Goal: Information Seeking & Learning: Check status

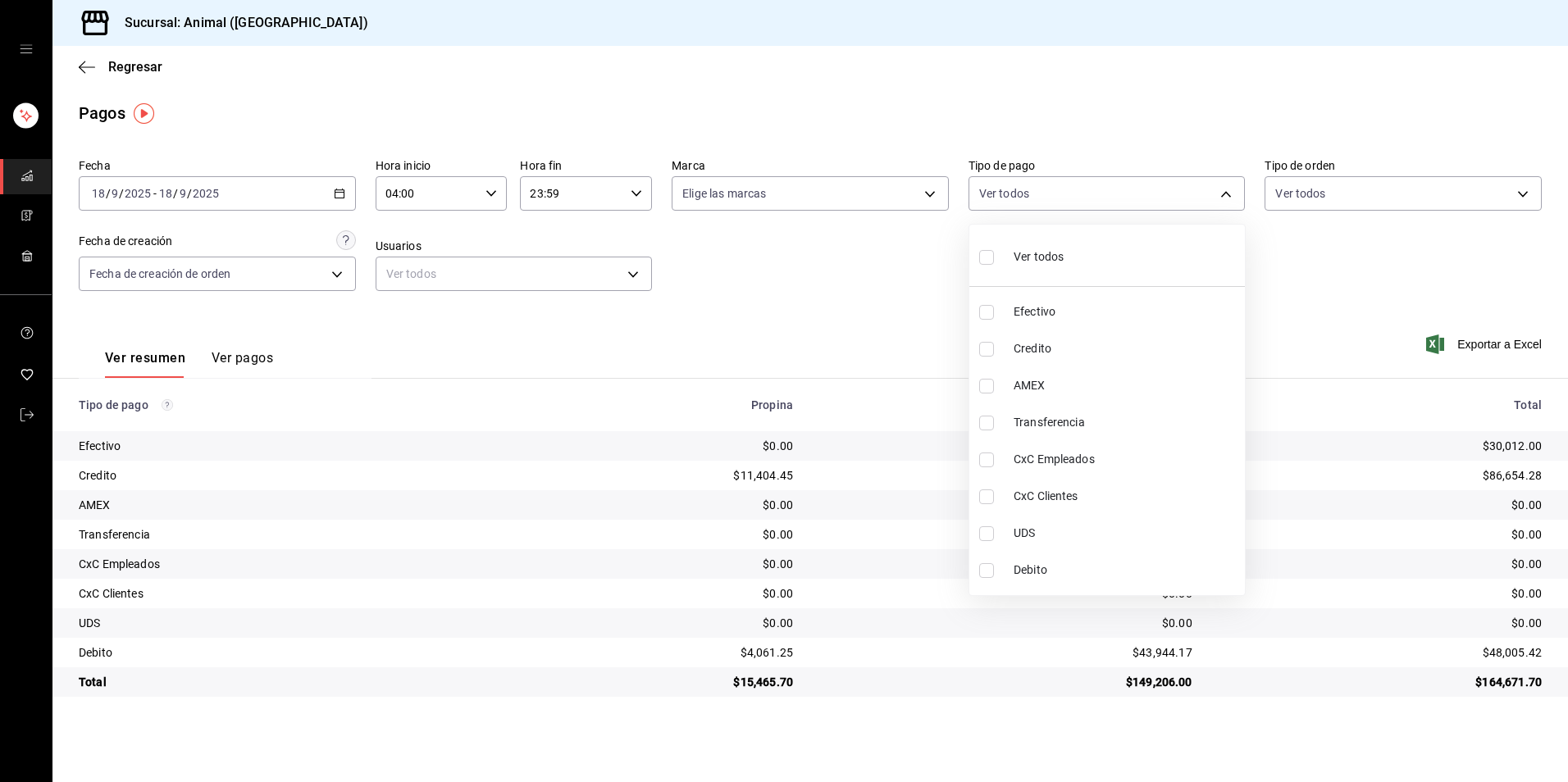
click at [992, 356] on li "Credito" at bounding box center [1107, 349] width 276 height 37
type input "235ce608-f464-428a-9a71-314f665367d1"
checkbox input "true"
click at [1043, 559] on li "Debito" at bounding box center [1107, 570] width 276 height 37
type input "235ce608-f464-428a-9a71-314f665367d1,c7b29183-a811-4137-9cfa-21a61cd2bc4a"
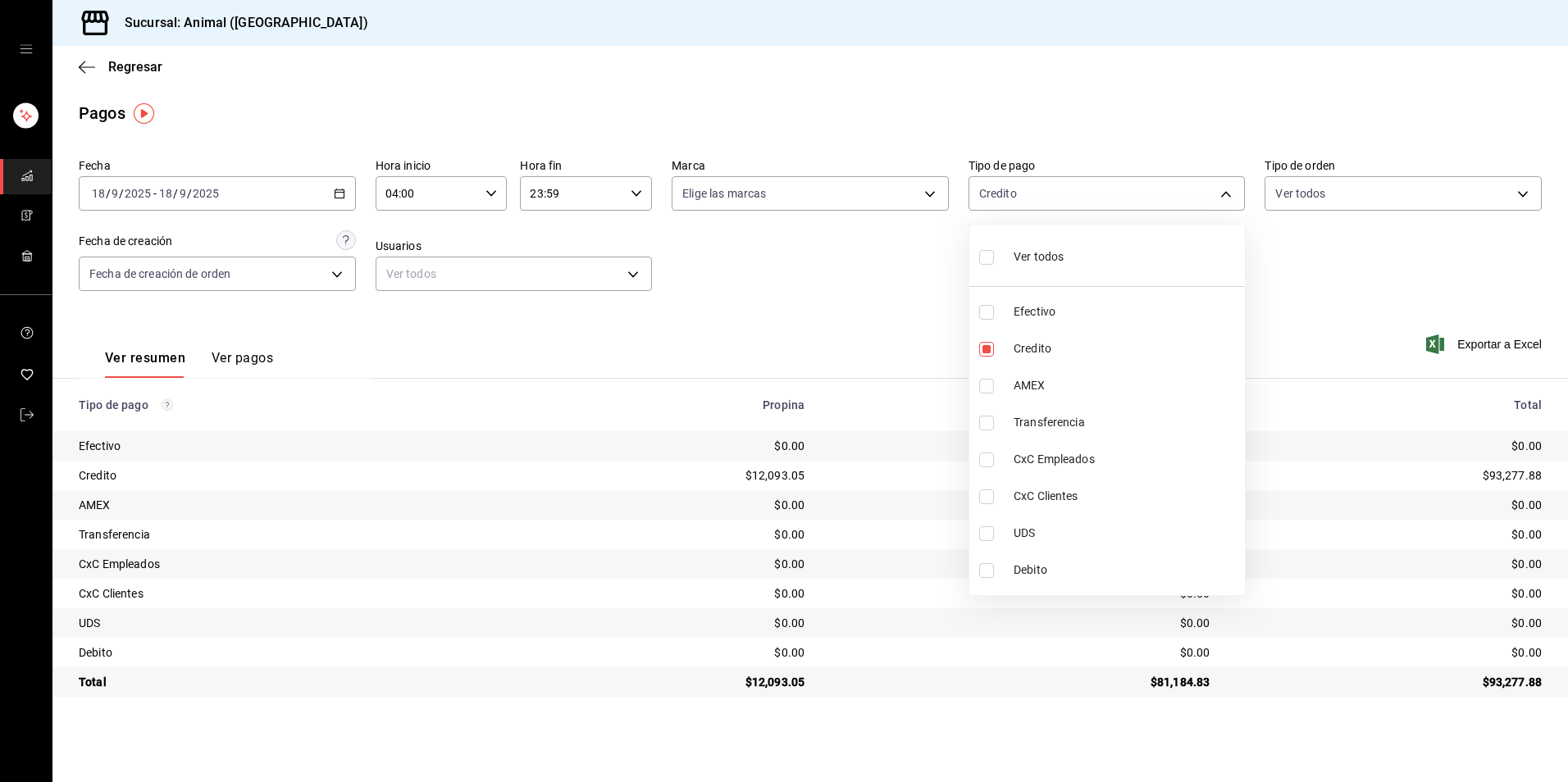
checkbox input "true"
click at [1090, 223] on div at bounding box center [784, 391] width 1568 height 782
drag, startPoint x: 1092, startPoint y: 206, endPoint x: 1091, endPoint y: 172, distance: 34.0
click at [1092, 205] on body "Sucursal: Animal (Tijuana) Regresar Pagos Fecha [DATE] [DATE] - [DATE] [DATE] H…" at bounding box center [784, 391] width 1568 height 782
click at [1094, 277] on li "Ver todos" at bounding box center [1107, 255] width 276 height 49
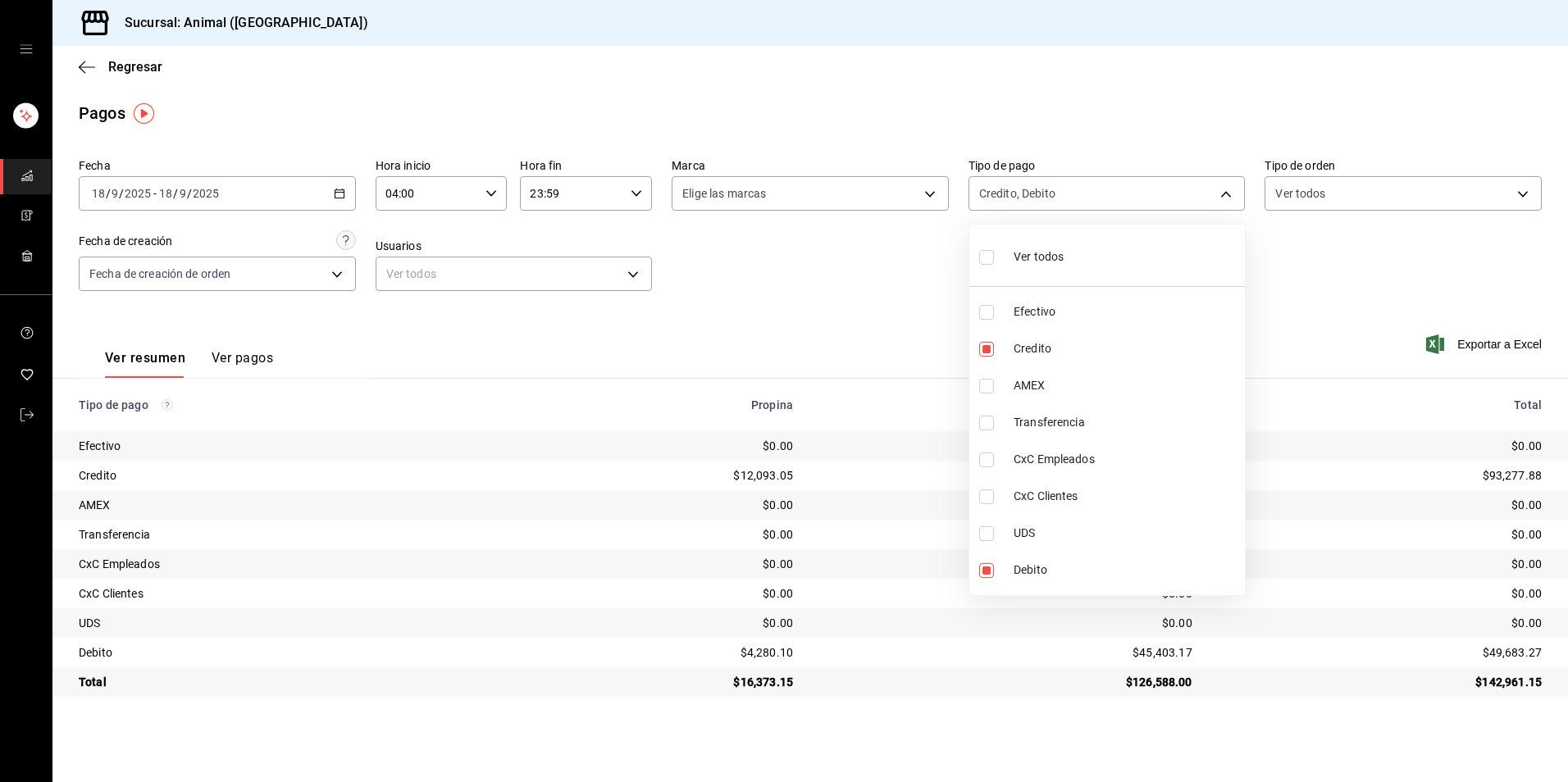
type input "b84c62b8-b02c-4970-ab2e-e166616419f2,235ce608-f464-428a-9a71-314f665367d1,53567…"
checkbox input "true"
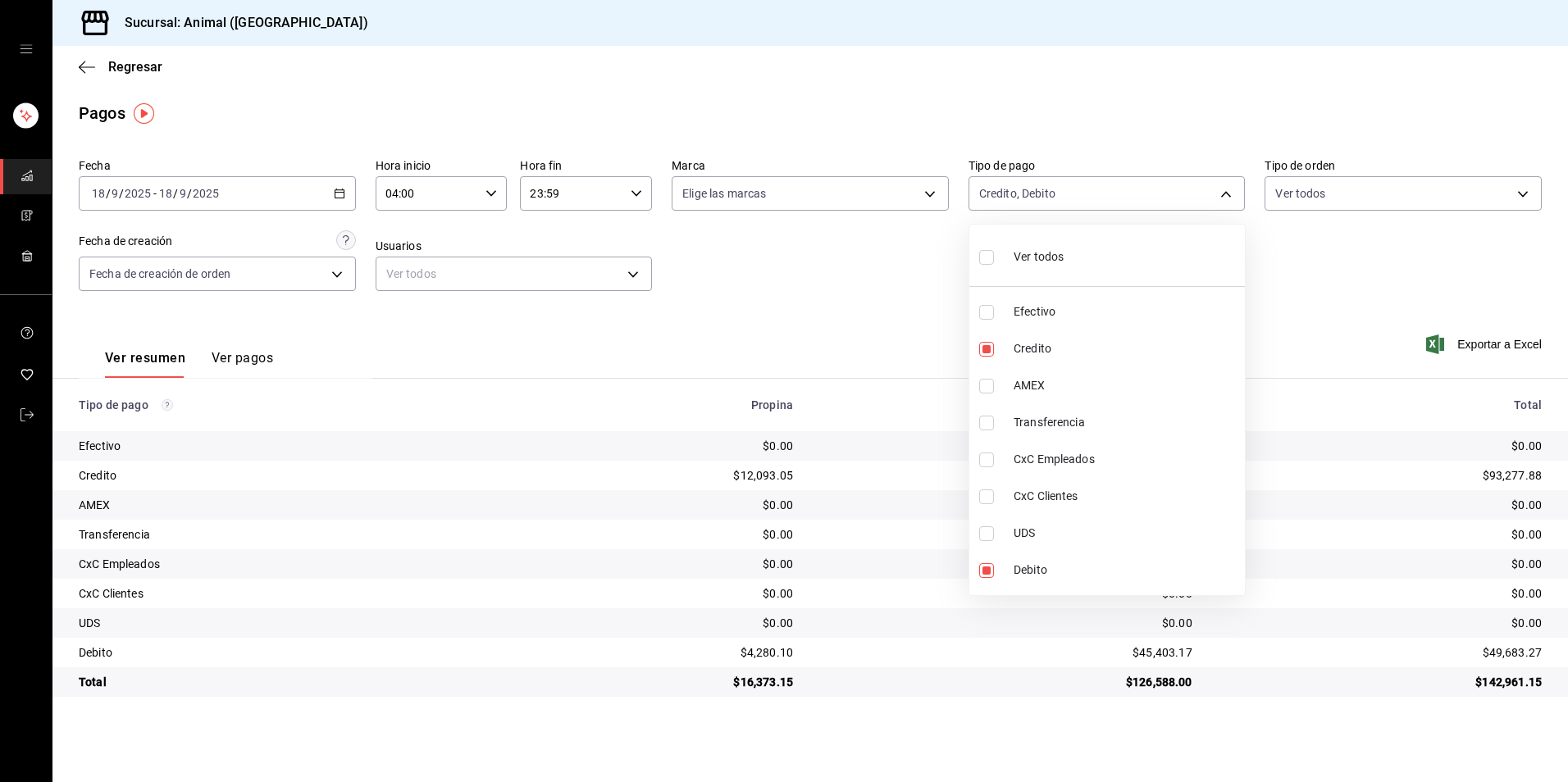
checkbox input "true"
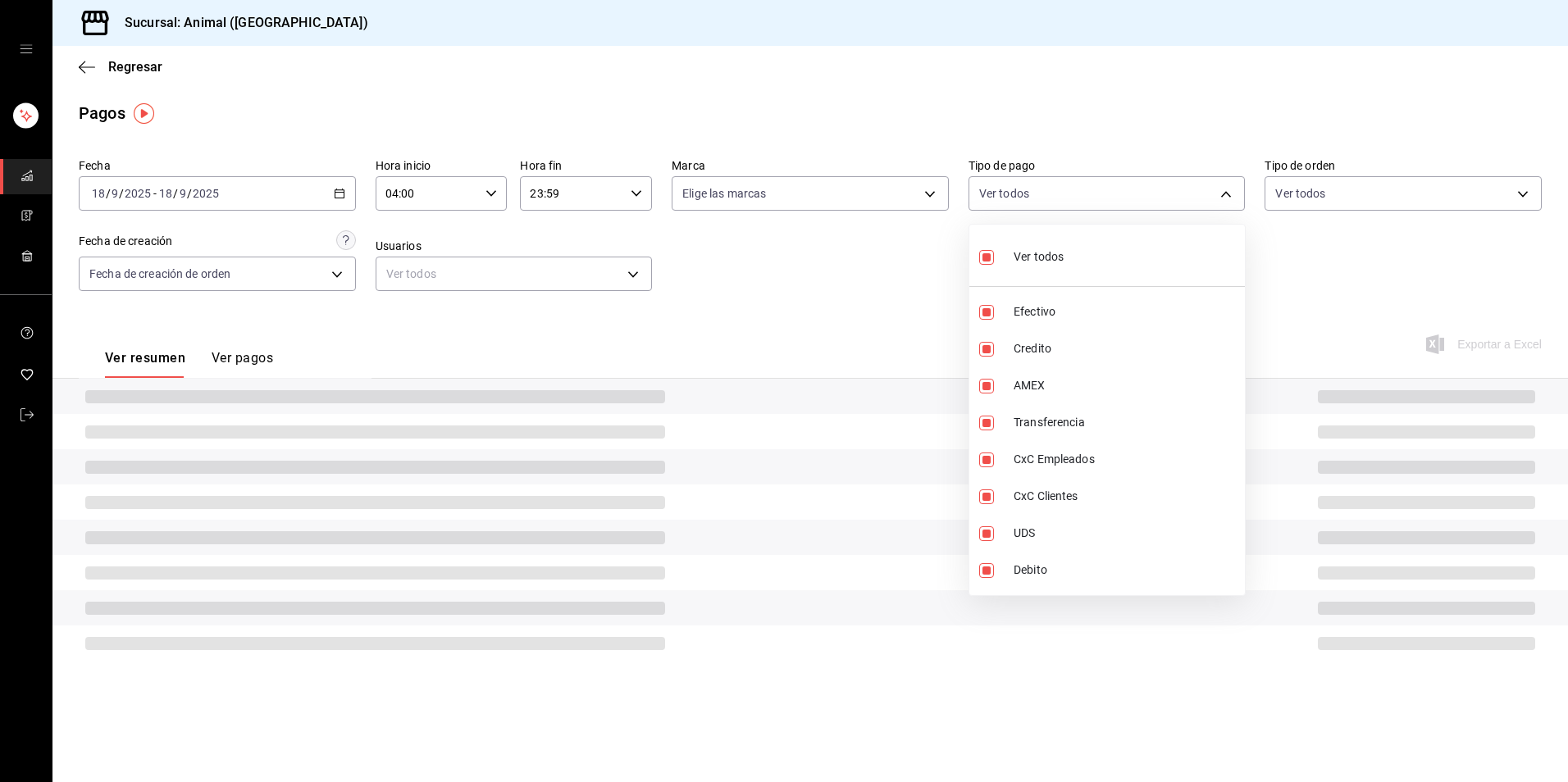
click at [1092, 258] on li "Ver todos" at bounding box center [1107, 255] width 276 height 49
checkbox input "false"
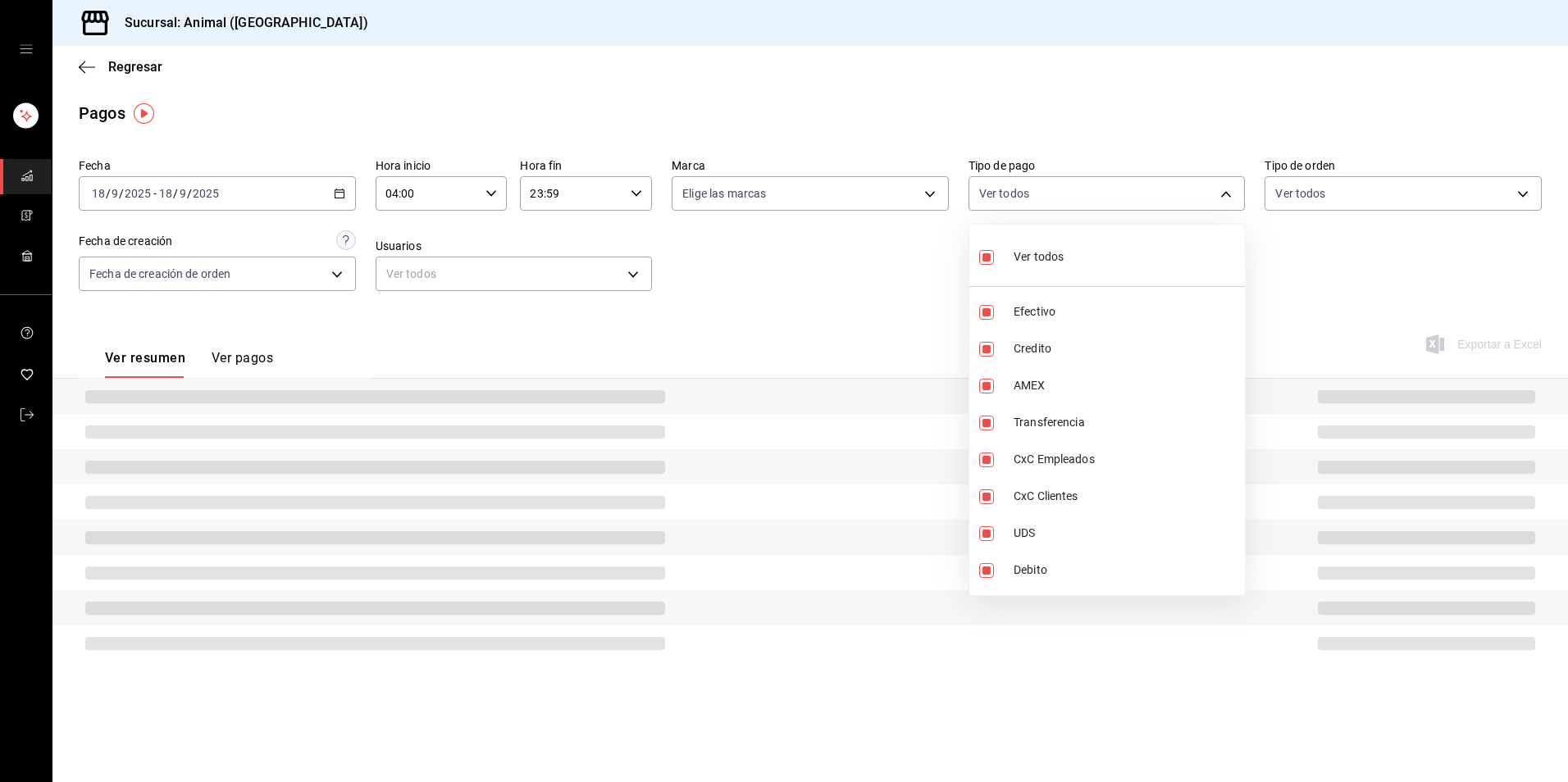
checkbox input "false"
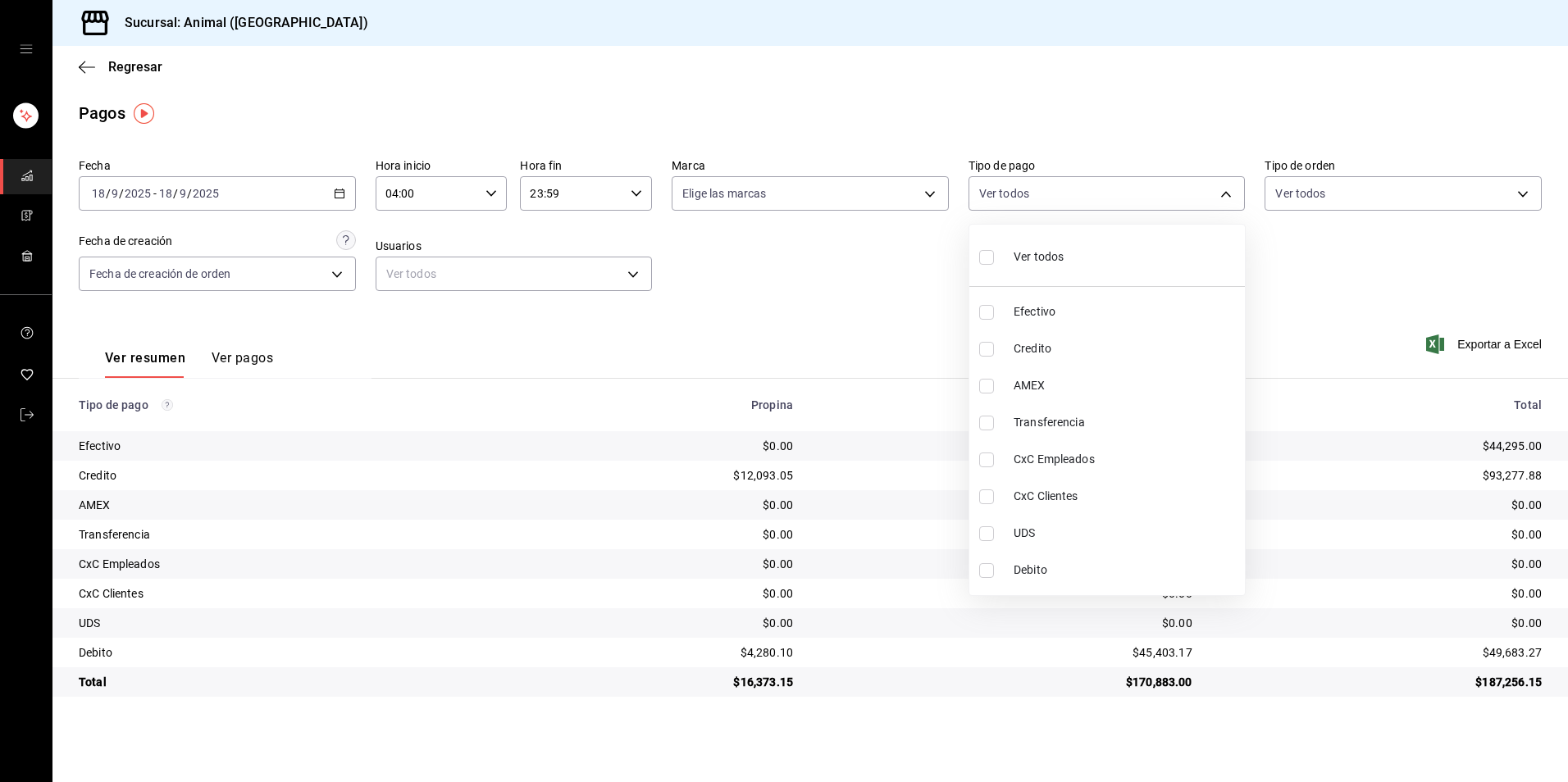
click at [1040, 340] on li "Credito" at bounding box center [1107, 349] width 276 height 37
type input "235ce608-f464-428a-9a71-314f665367d1"
checkbox input "true"
click at [1051, 549] on li "UDS" at bounding box center [1107, 534] width 276 height 37
type input "235ce608-f464-428a-9a71-314f665367d1,e2ee48f9-33b4-4b57-b66f-f45886aba7f4"
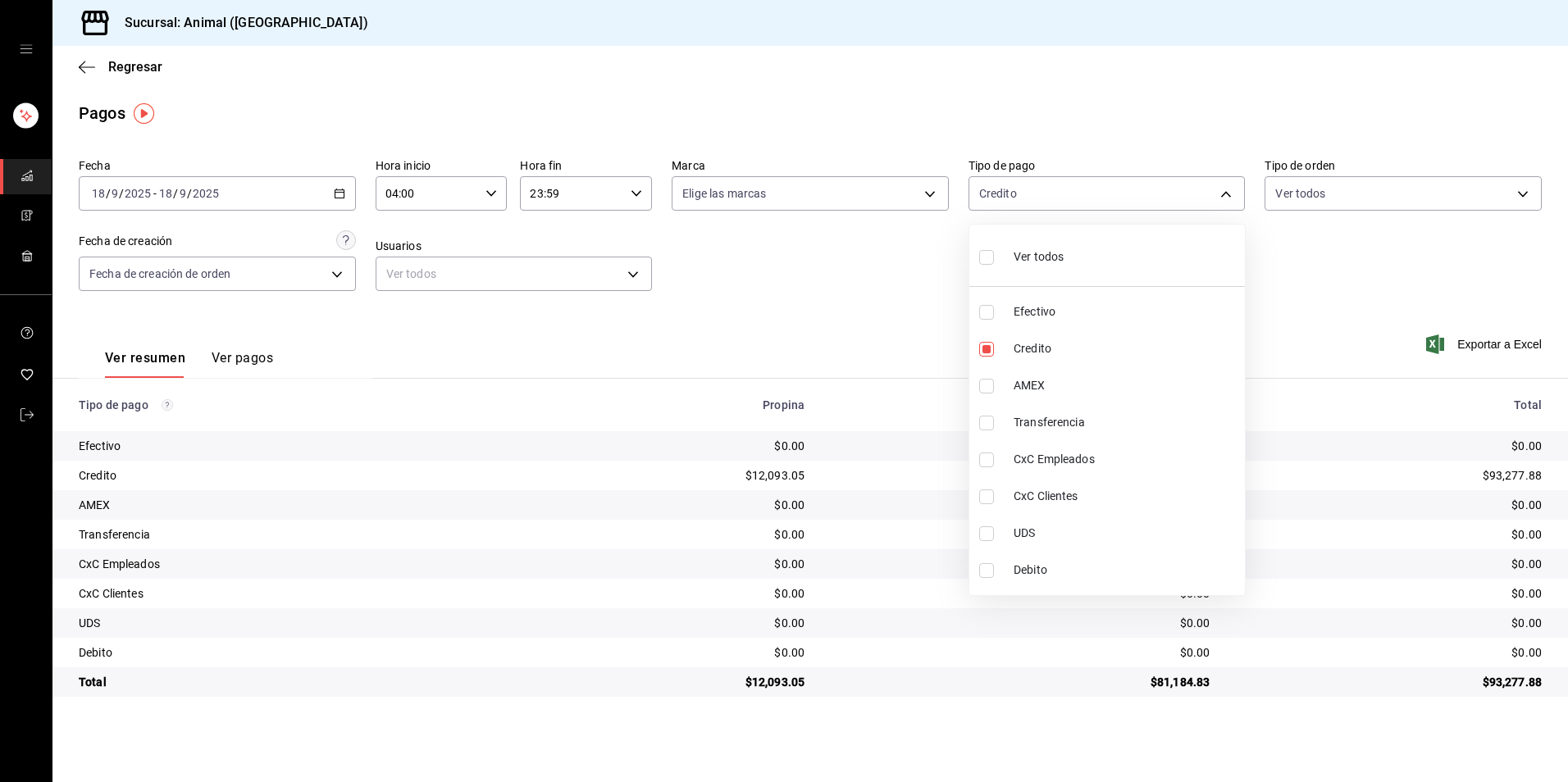
checkbox input "true"
click at [1053, 535] on span "UDS" at bounding box center [1125, 533] width 224 height 17
type input "235ce608-f464-428a-9a71-314f665367d1"
checkbox input "false"
click at [1053, 565] on span "Debito" at bounding box center [1125, 569] width 224 height 17
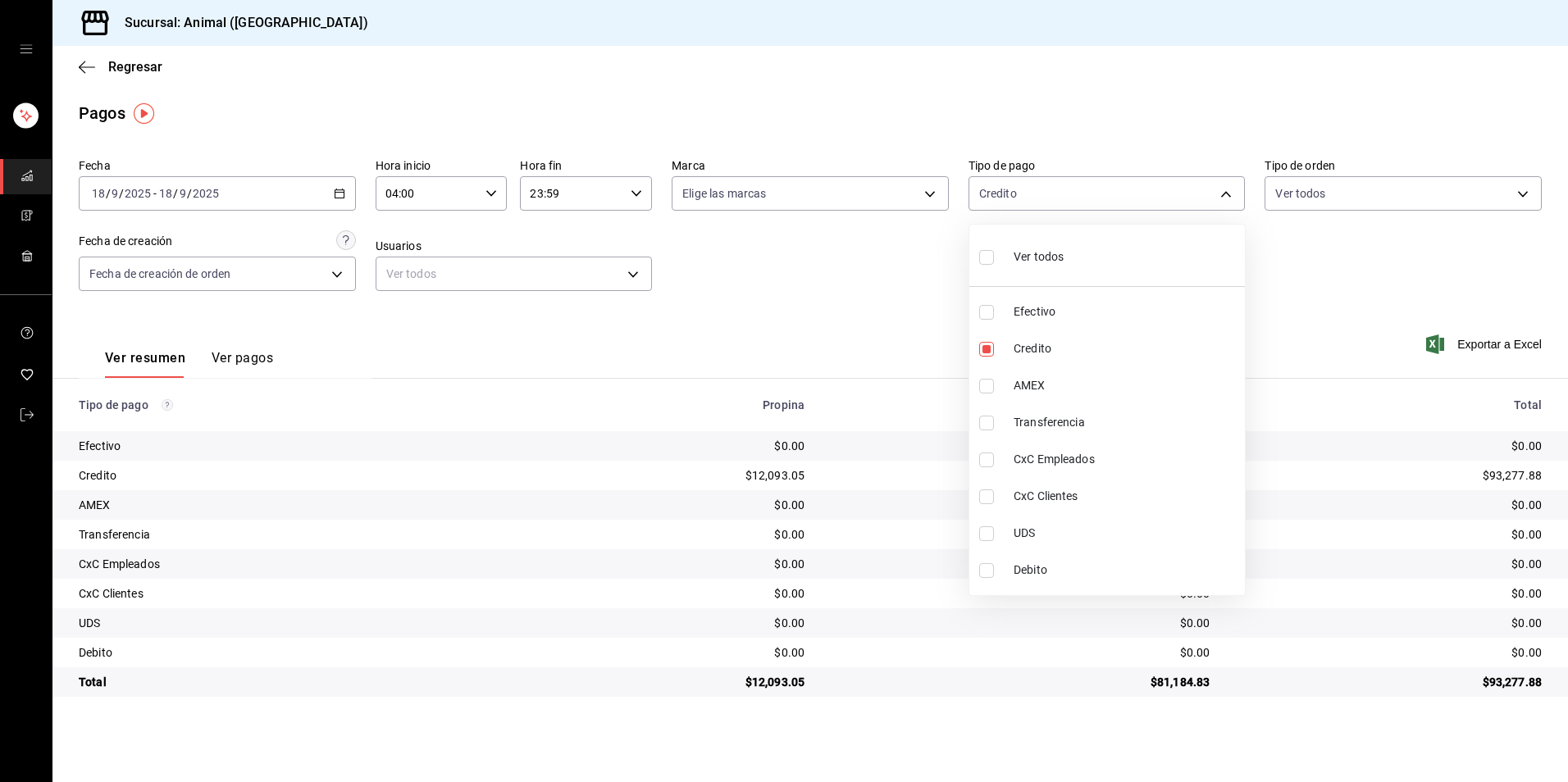
type input "235ce608-f464-428a-9a71-314f665367d1,c7b29183-a811-4137-9cfa-21a61cd2bc4a"
checkbox input "true"
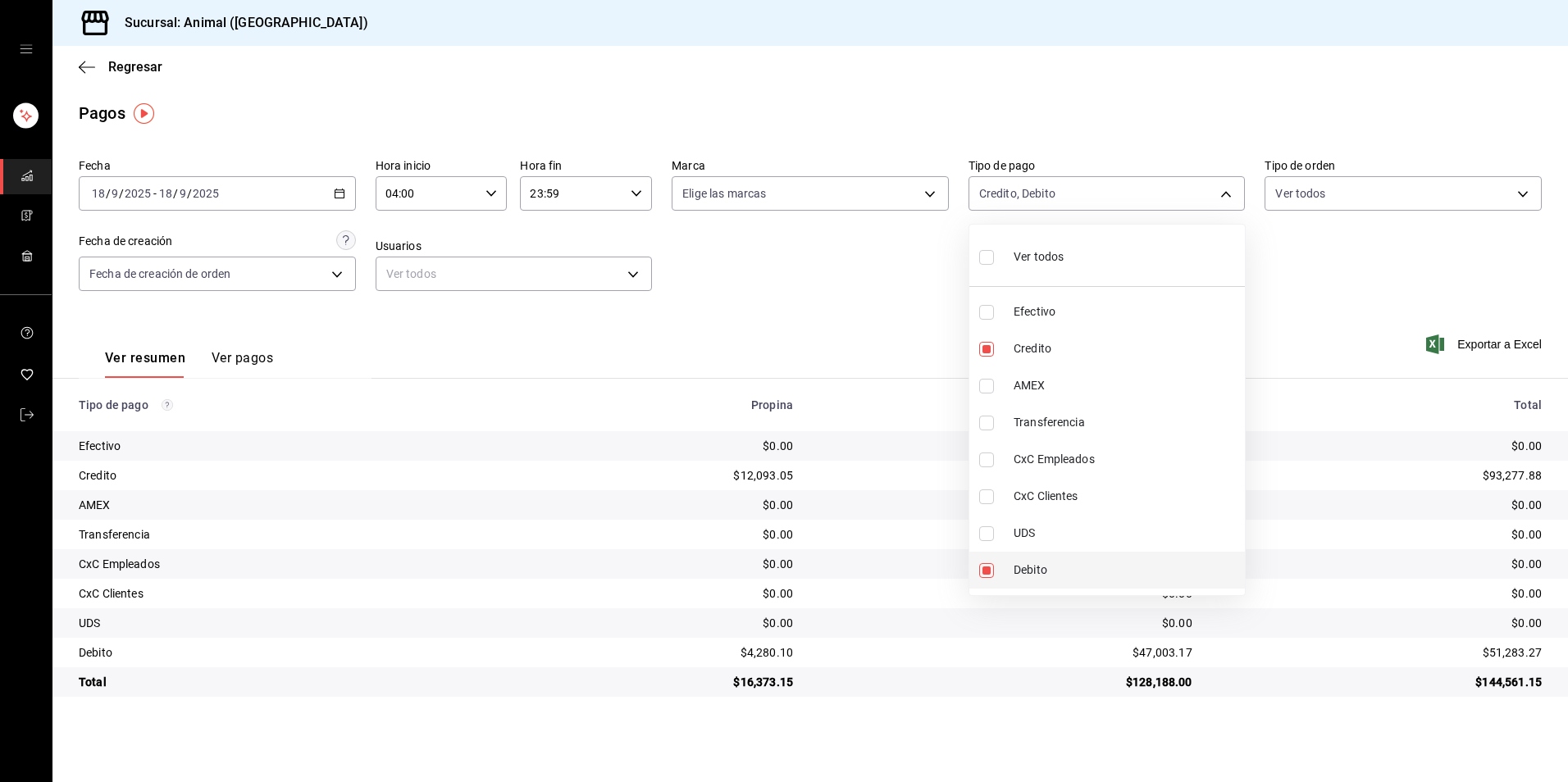
click at [1053, 565] on span "Debito" at bounding box center [1125, 569] width 224 height 17
type input "235ce608-f464-428a-9a71-314f665367d1"
checkbox input "false"
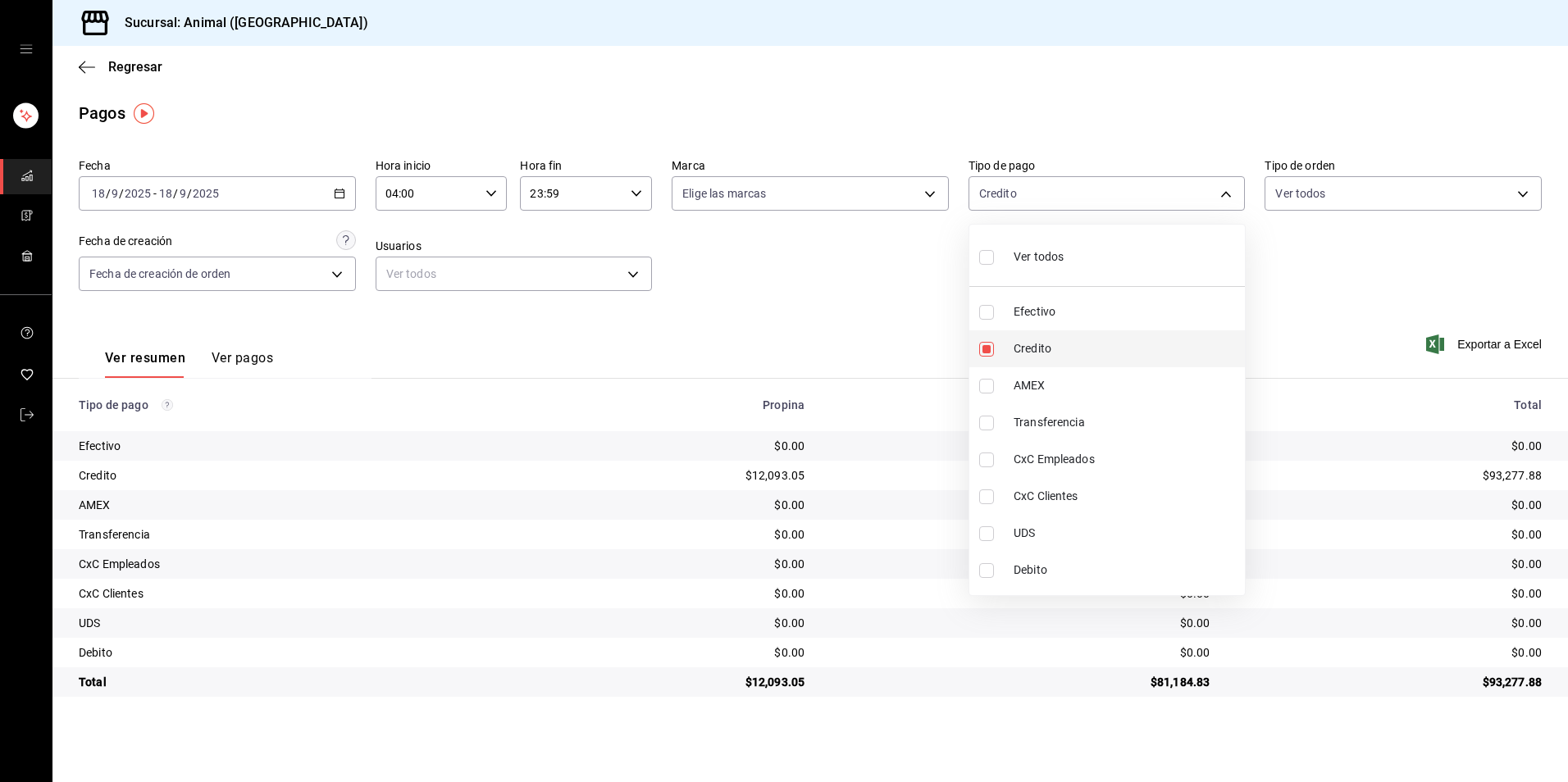
click at [1054, 332] on li "Credito" at bounding box center [1107, 349] width 276 height 37
checkbox input "false"
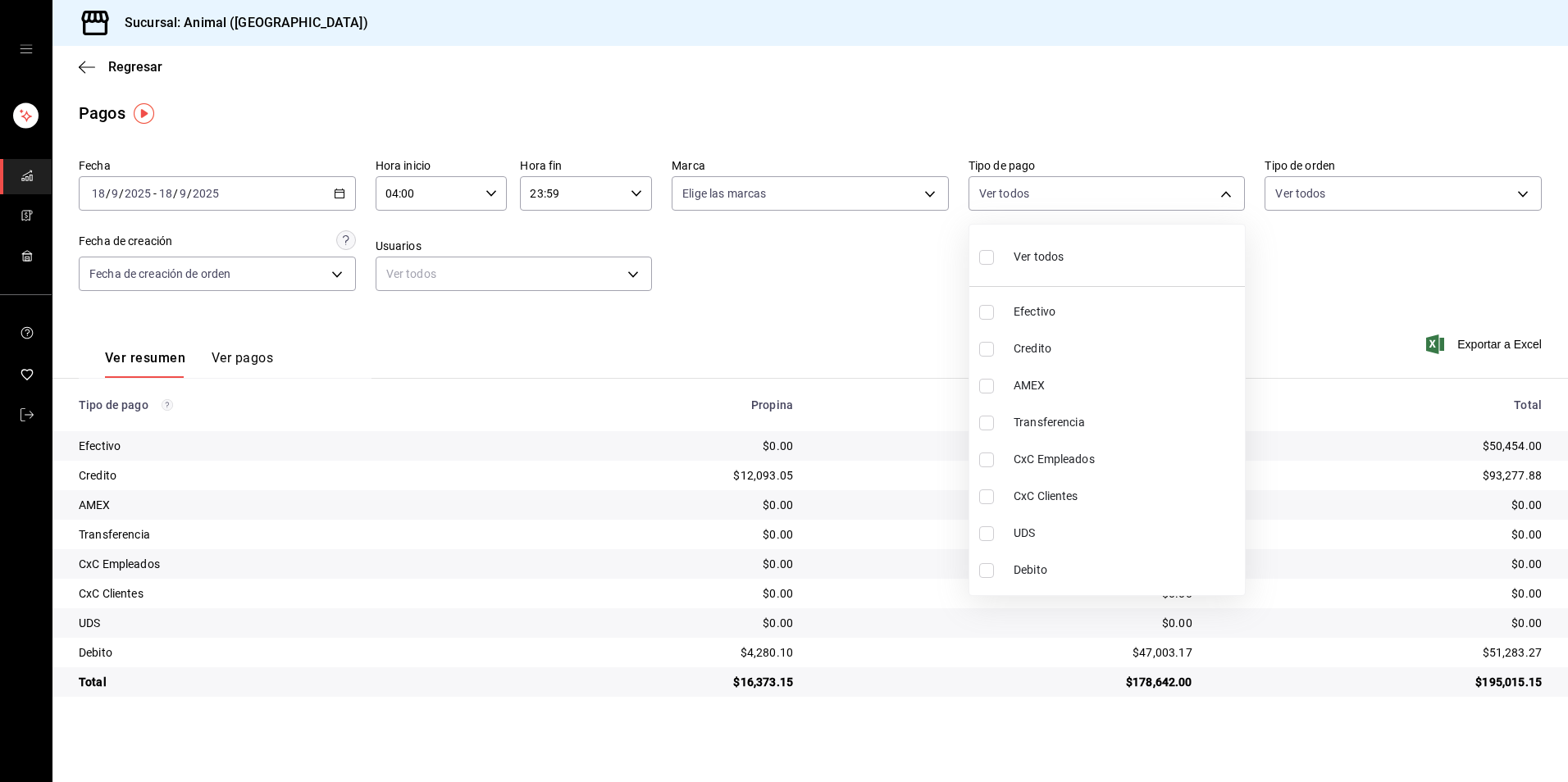
click at [1062, 349] on span "Credito" at bounding box center [1125, 348] width 224 height 17
type input "235ce608-f464-428a-9a71-314f665367d1"
checkbox input "true"
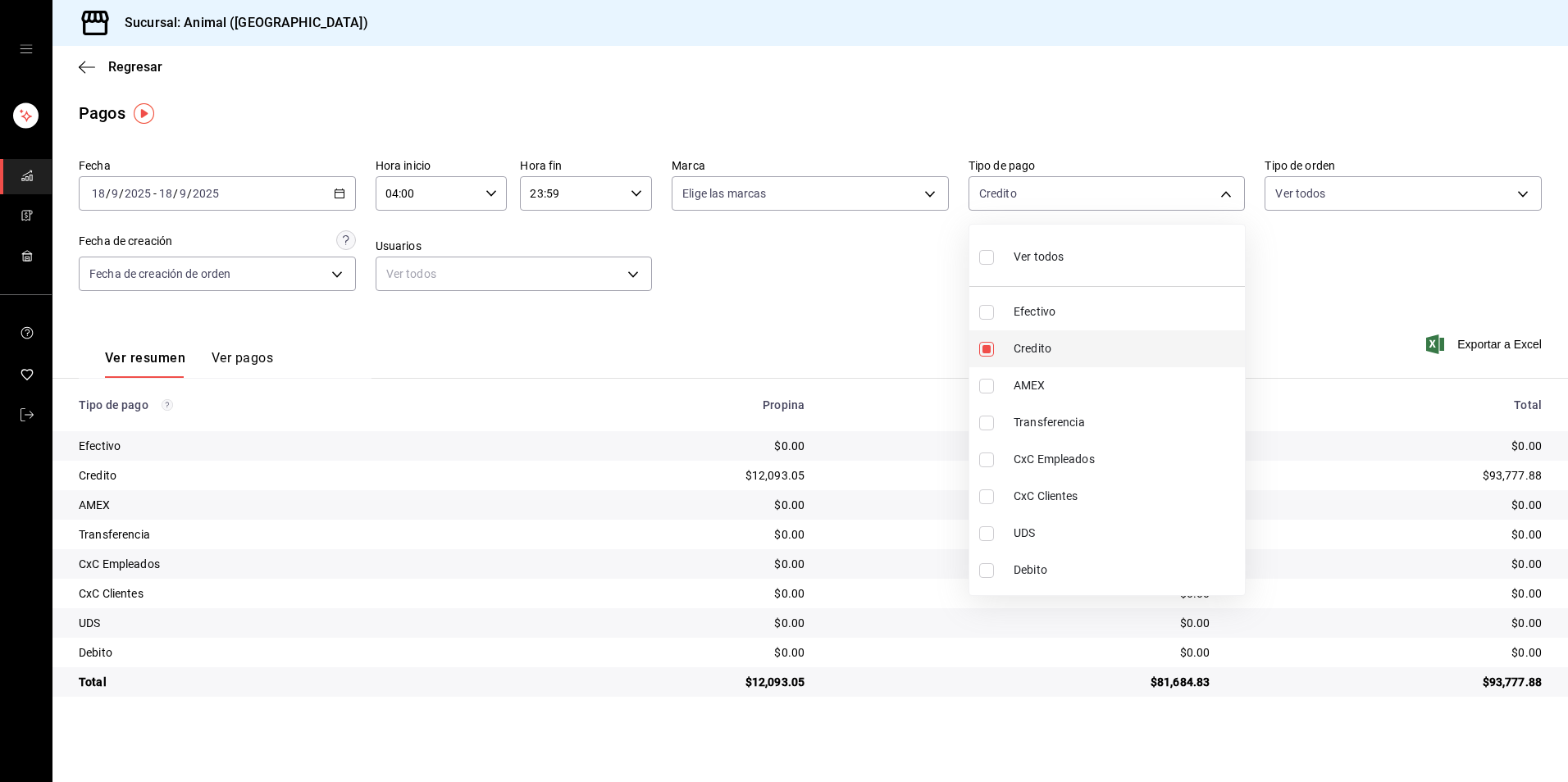
click at [1016, 348] on span "Credito" at bounding box center [1125, 348] width 224 height 17
checkbox input "false"
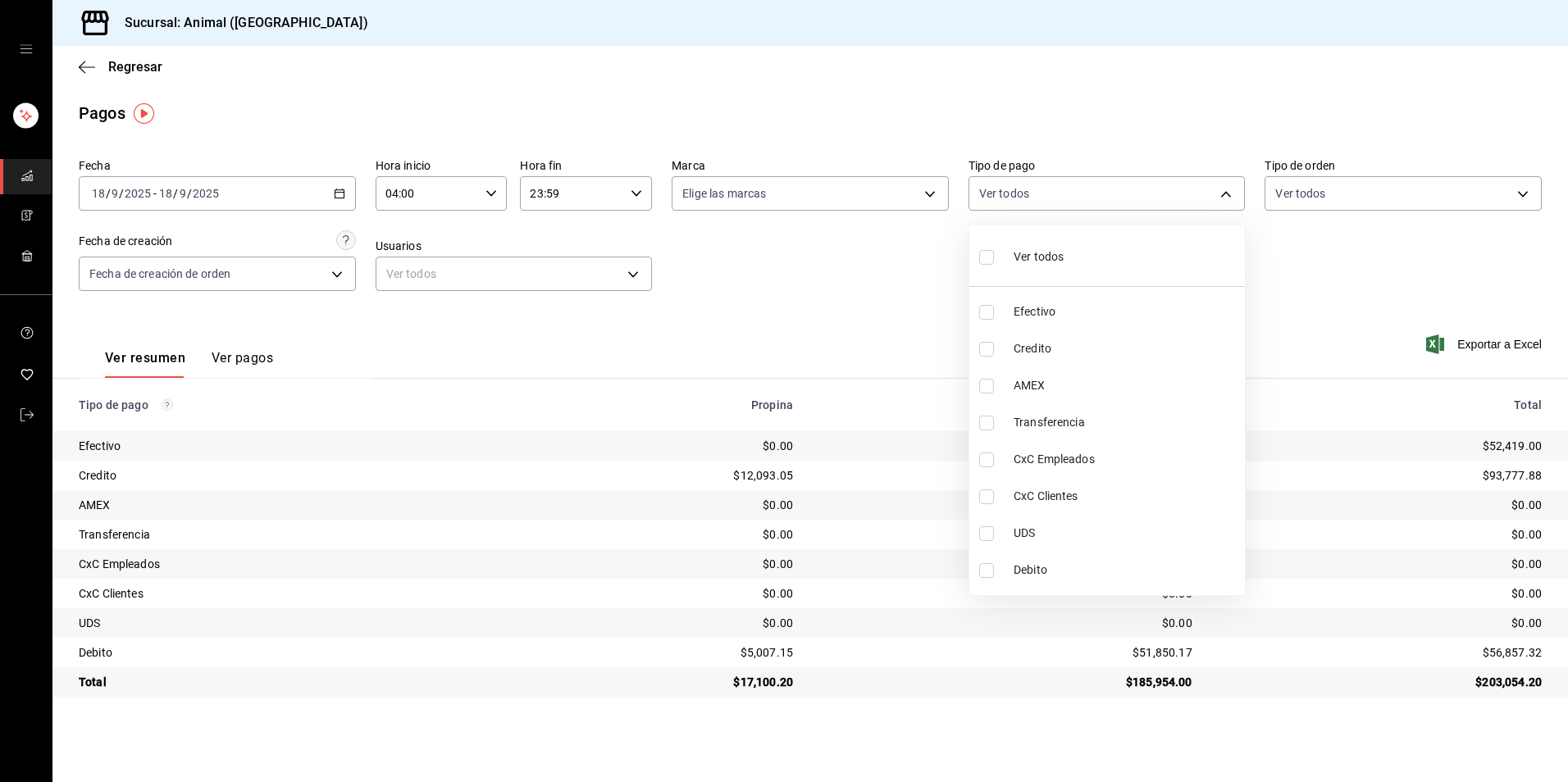
click at [335, 199] on div at bounding box center [784, 391] width 1568 height 782
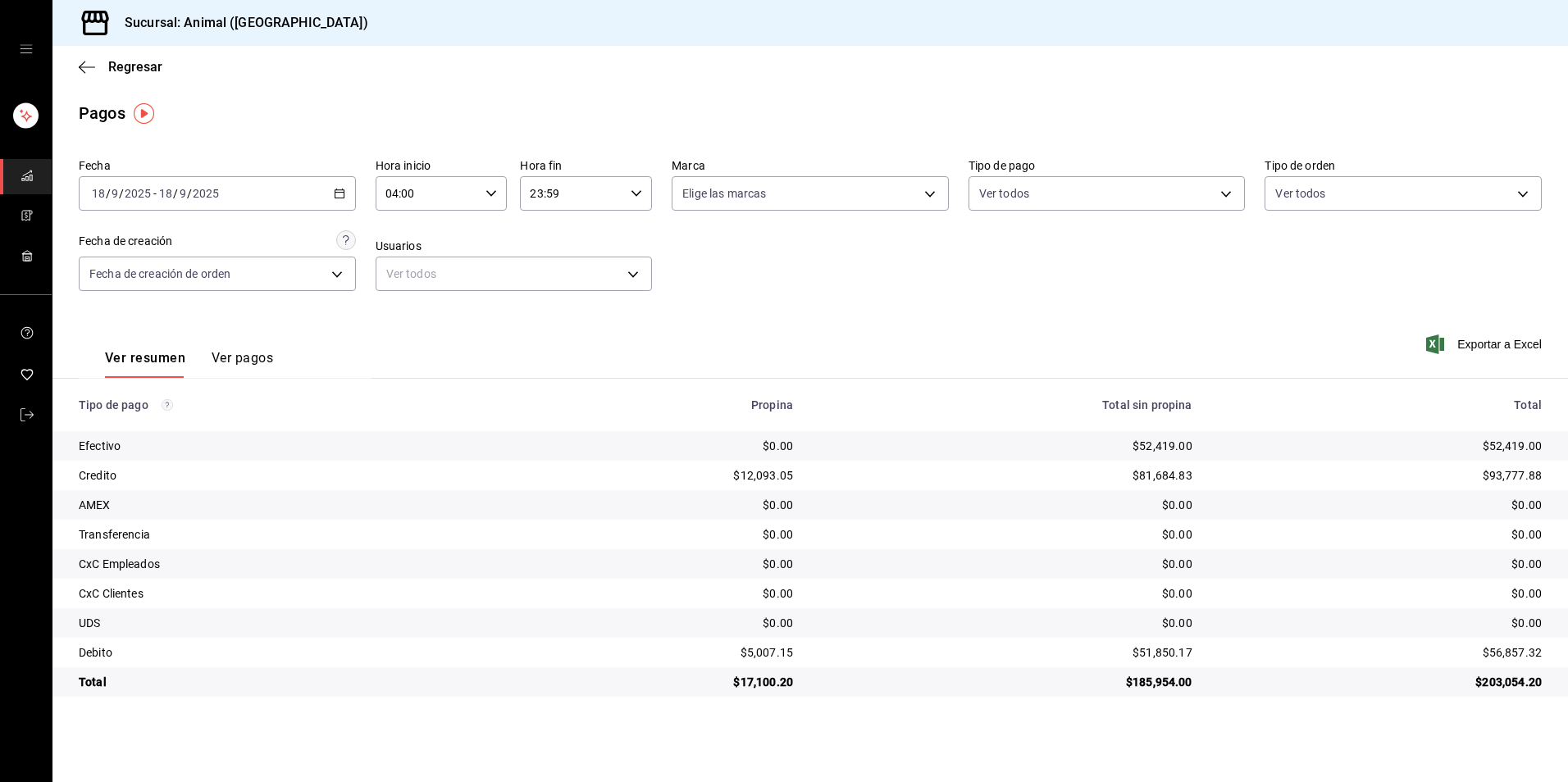
click at [335, 199] on \(Stroke\) "button" at bounding box center [339, 194] width 10 height 9
click at [131, 417] on li "Rango de fechas" at bounding box center [156, 427] width 153 height 37
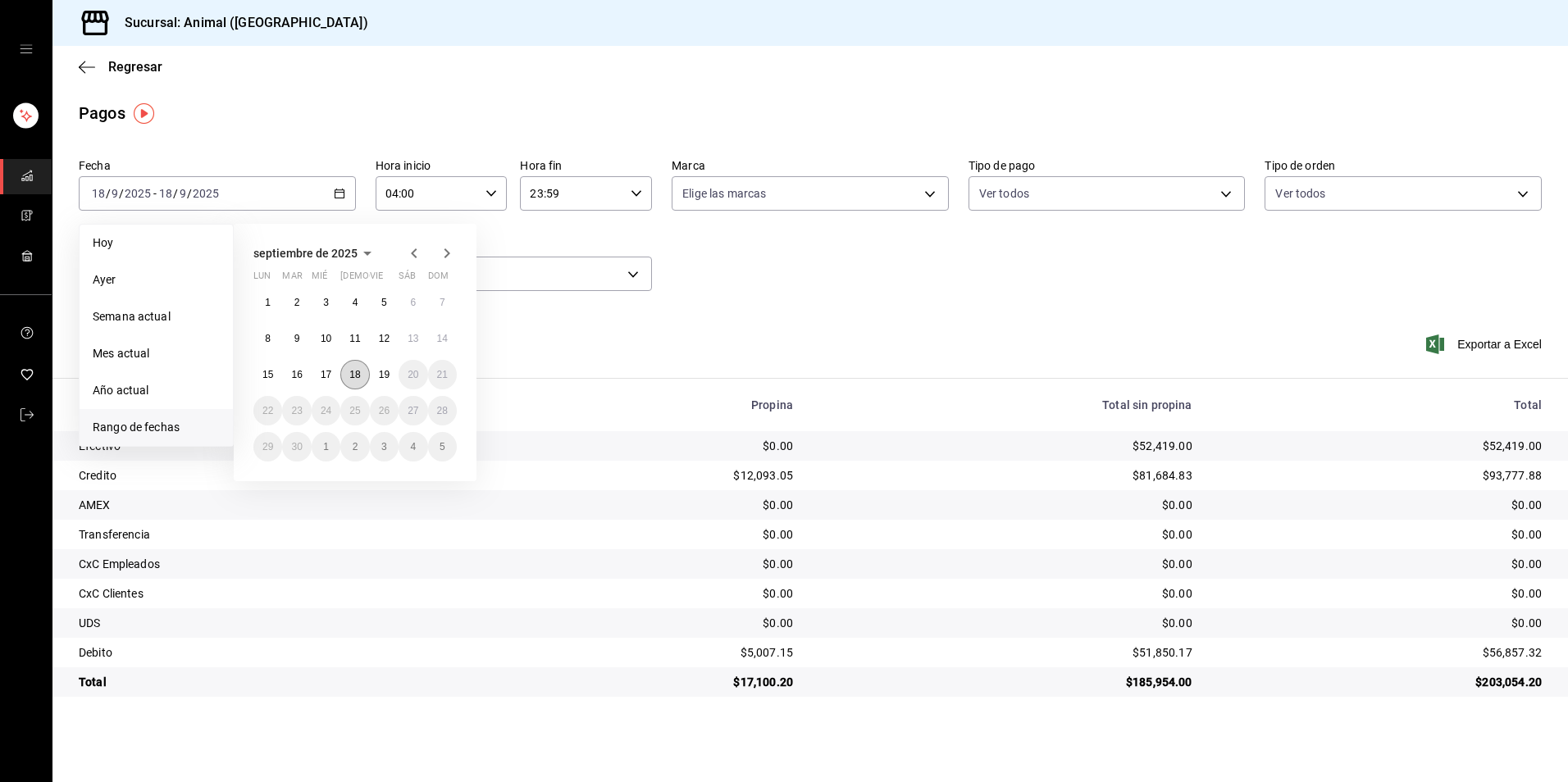
click at [348, 373] on button "18" at bounding box center [355, 374] width 28 height 29
click at [374, 371] on button "19" at bounding box center [384, 374] width 28 height 29
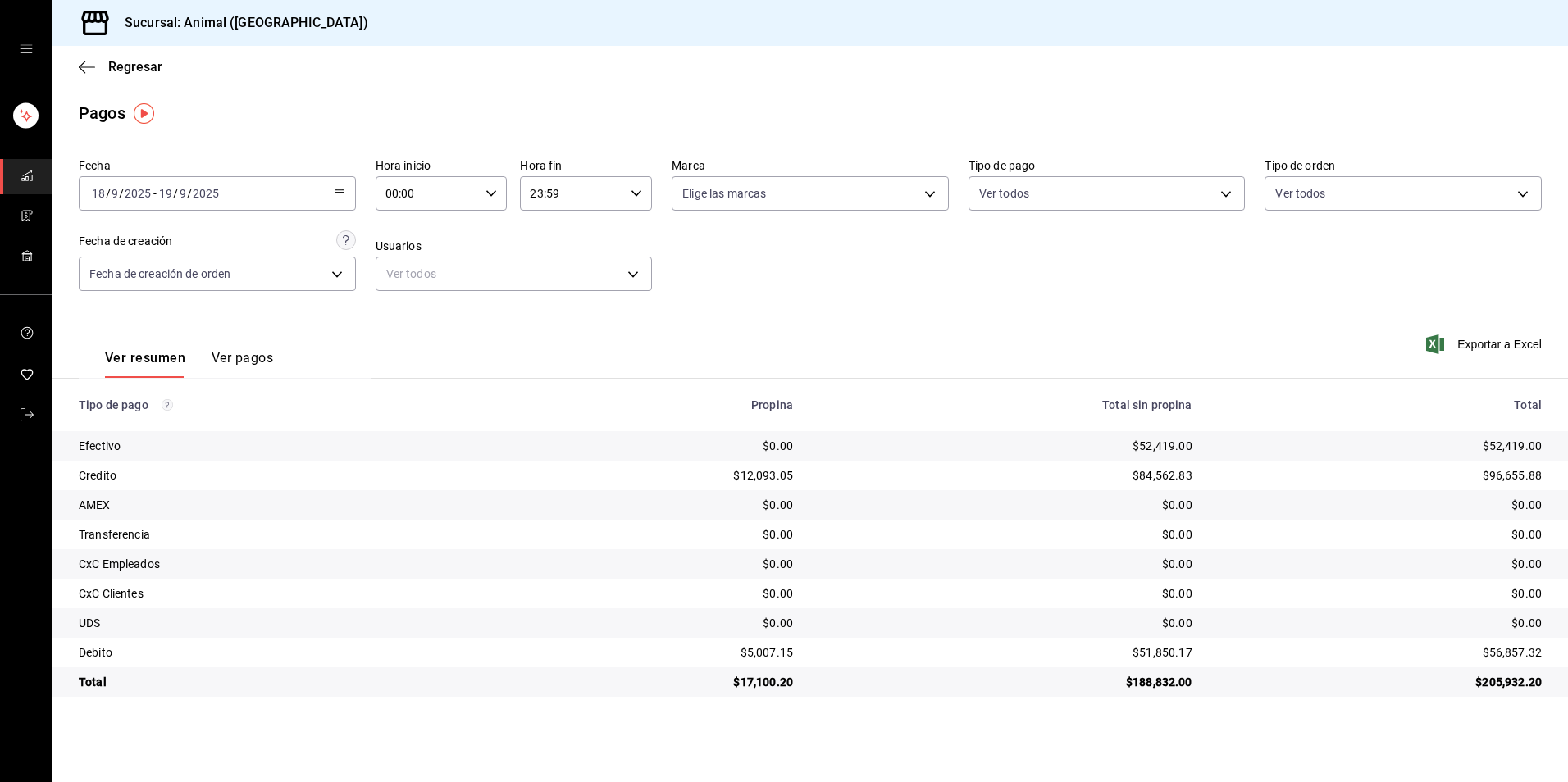
click at [490, 193] on icon "button" at bounding box center [490, 193] width 12 height 12
click at [411, 308] on span "04" at bounding box center [407, 310] width 40 height 13
type input "04:00"
click at [627, 200] on div at bounding box center [784, 391] width 1568 height 782
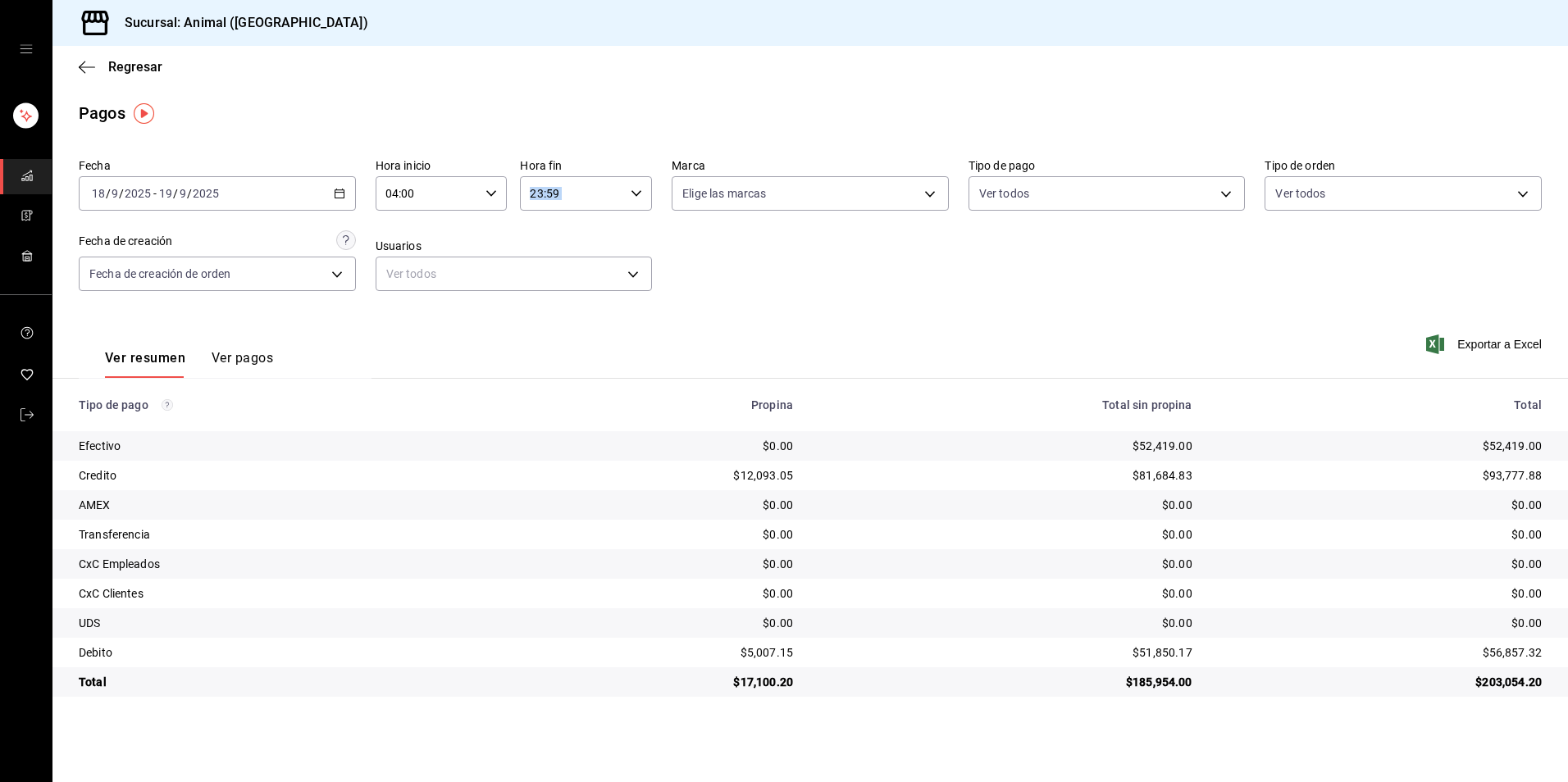
click at [627, 200] on div "23:59 Hora fin" at bounding box center [585, 193] width 132 height 35
click at [615, 223] on button "00" at bounding box center [620, 235] width 60 height 33
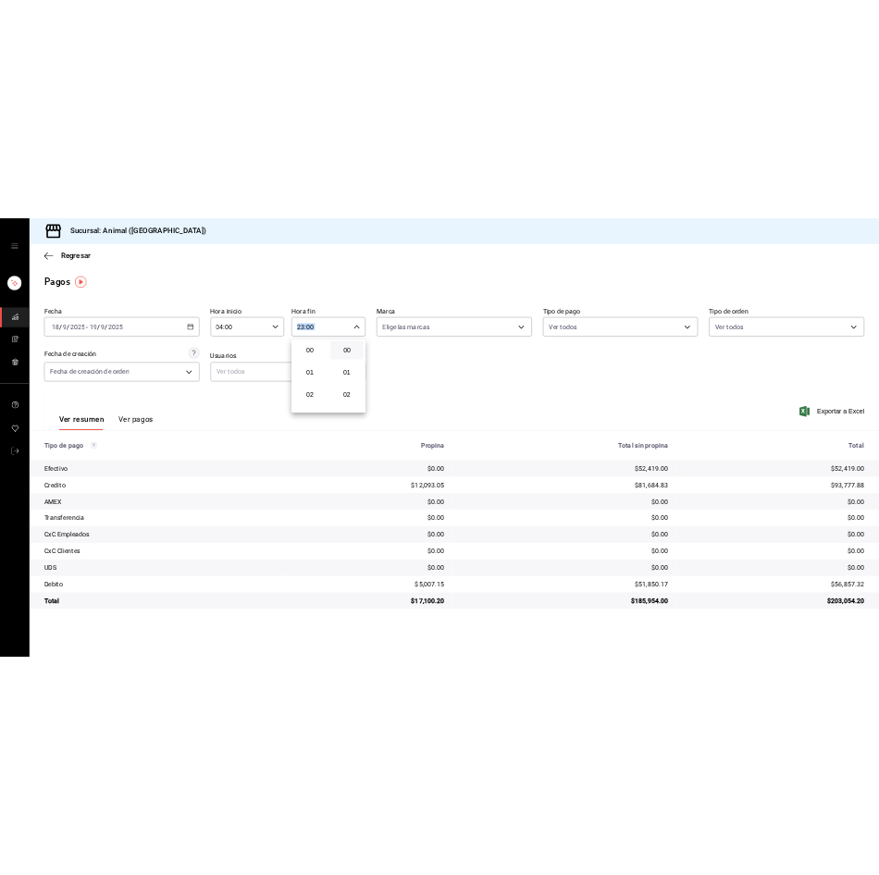
scroll to position [92, 0]
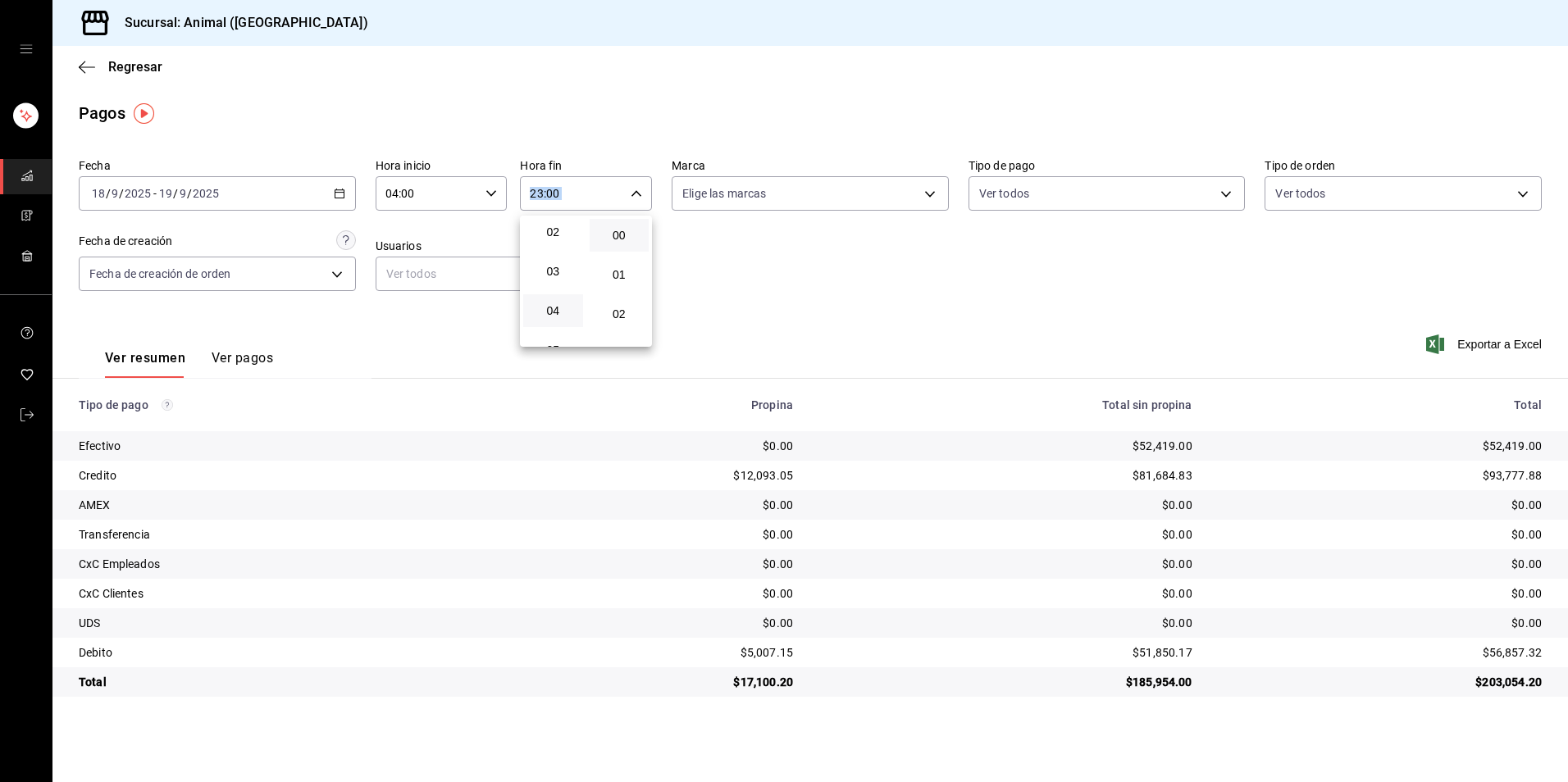
click at [544, 303] on button "04" at bounding box center [553, 310] width 60 height 33
type input "04:00"
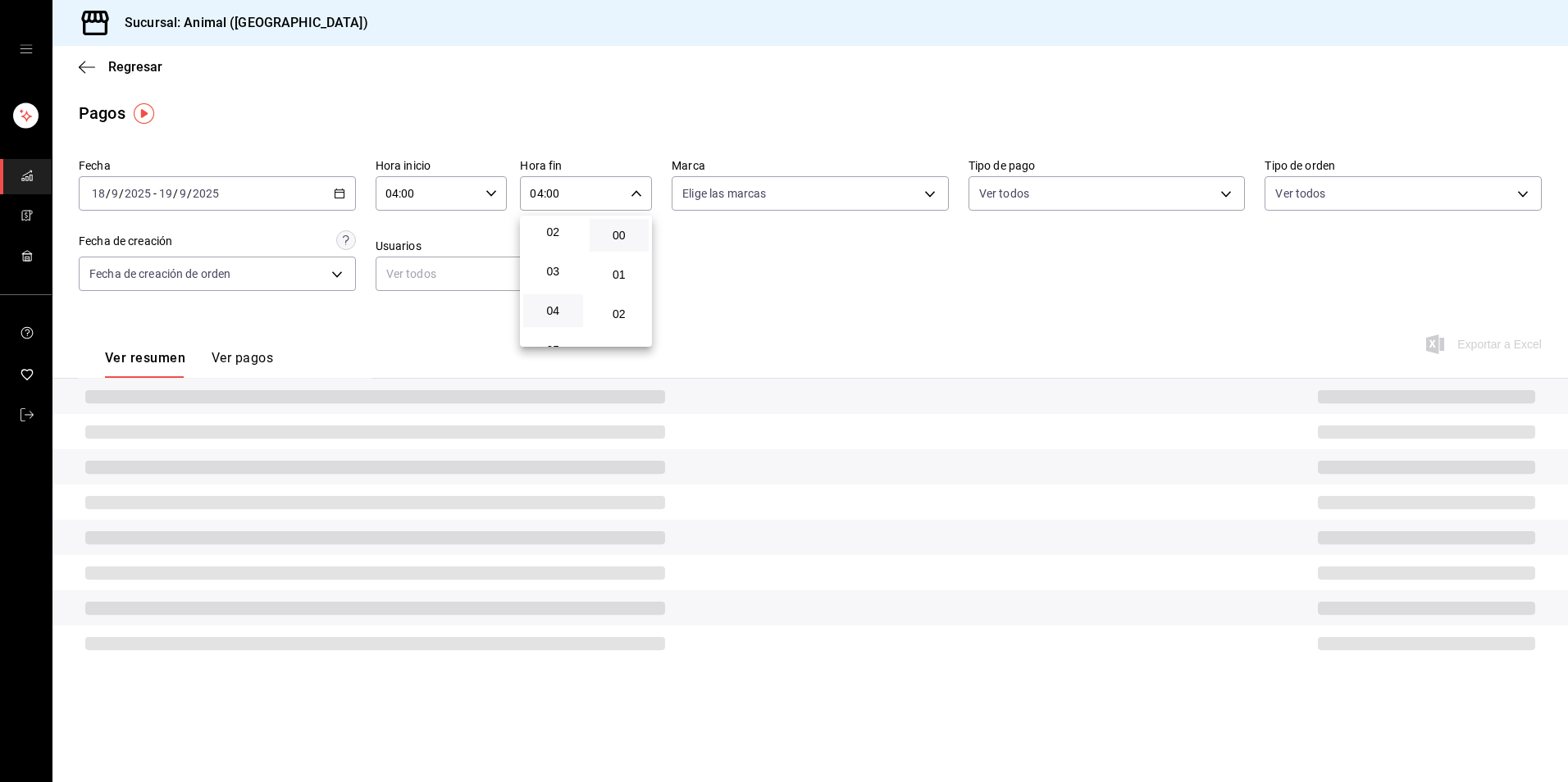
click at [812, 357] on div at bounding box center [784, 391] width 1568 height 782
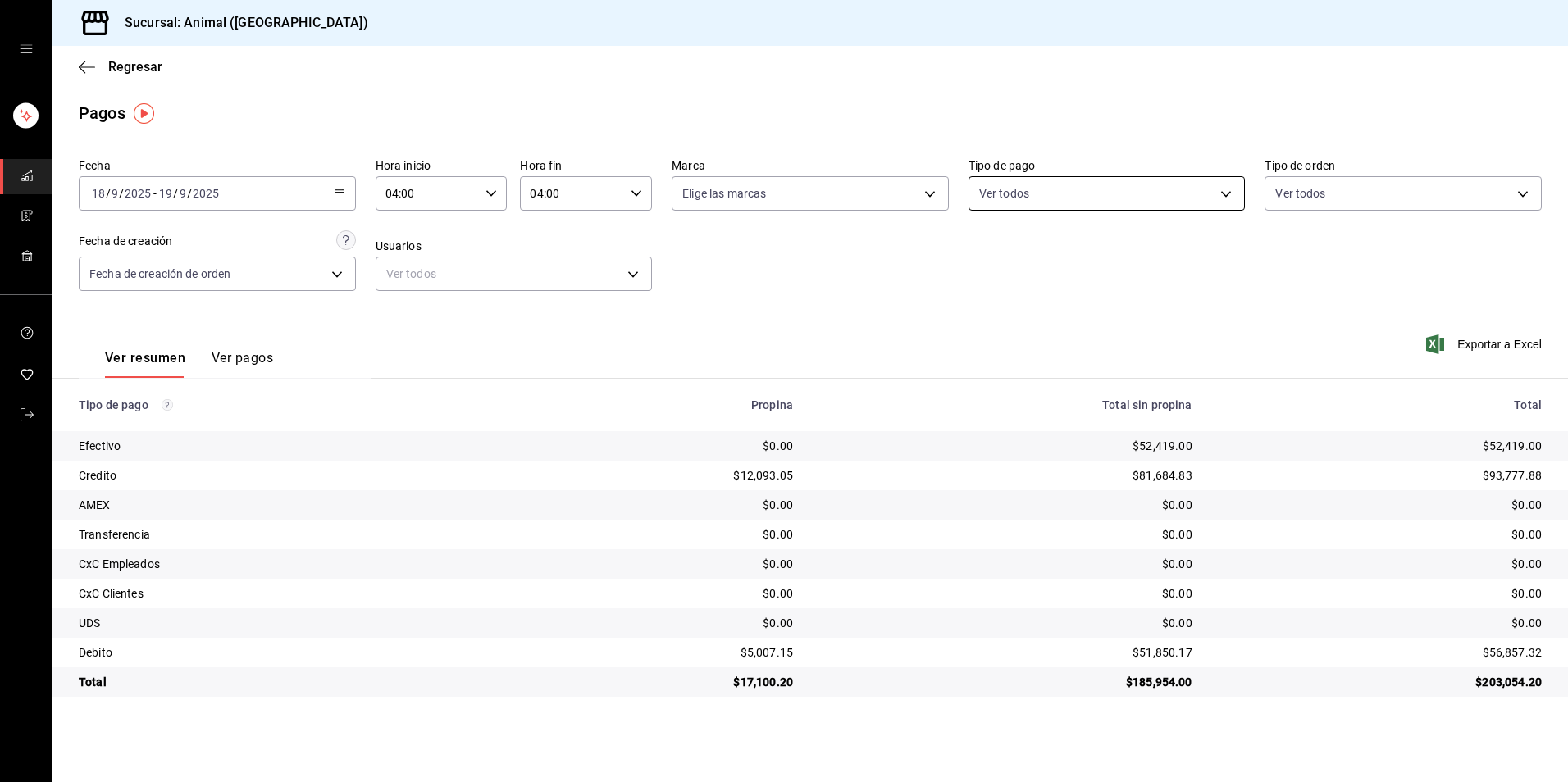
click at [1125, 201] on body "Sucursal: Animal (Tijuana) Regresar Pagos Fecha [DATE] [DATE] - [DATE] [DATE] H…" at bounding box center [784, 391] width 1568 height 782
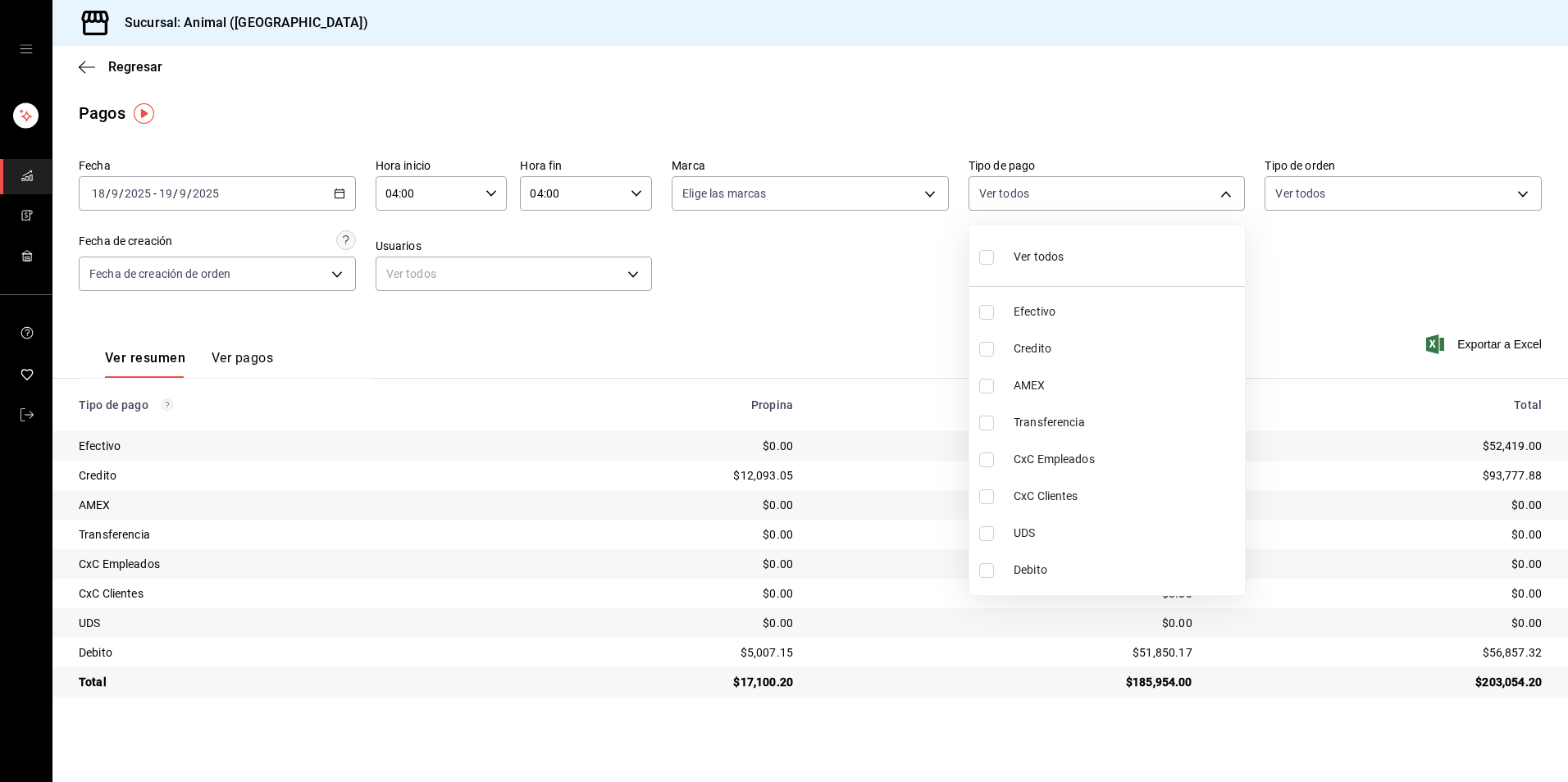
click at [1100, 345] on span "Credito" at bounding box center [1125, 348] width 224 height 17
type input "235ce608-f464-428a-9a71-314f665367d1"
checkbox input "true"
click at [1070, 571] on span "Debito" at bounding box center [1125, 569] width 224 height 17
type input "235ce608-f464-428a-9a71-314f665367d1,c7b29183-a811-4137-9cfa-21a61cd2bc4a"
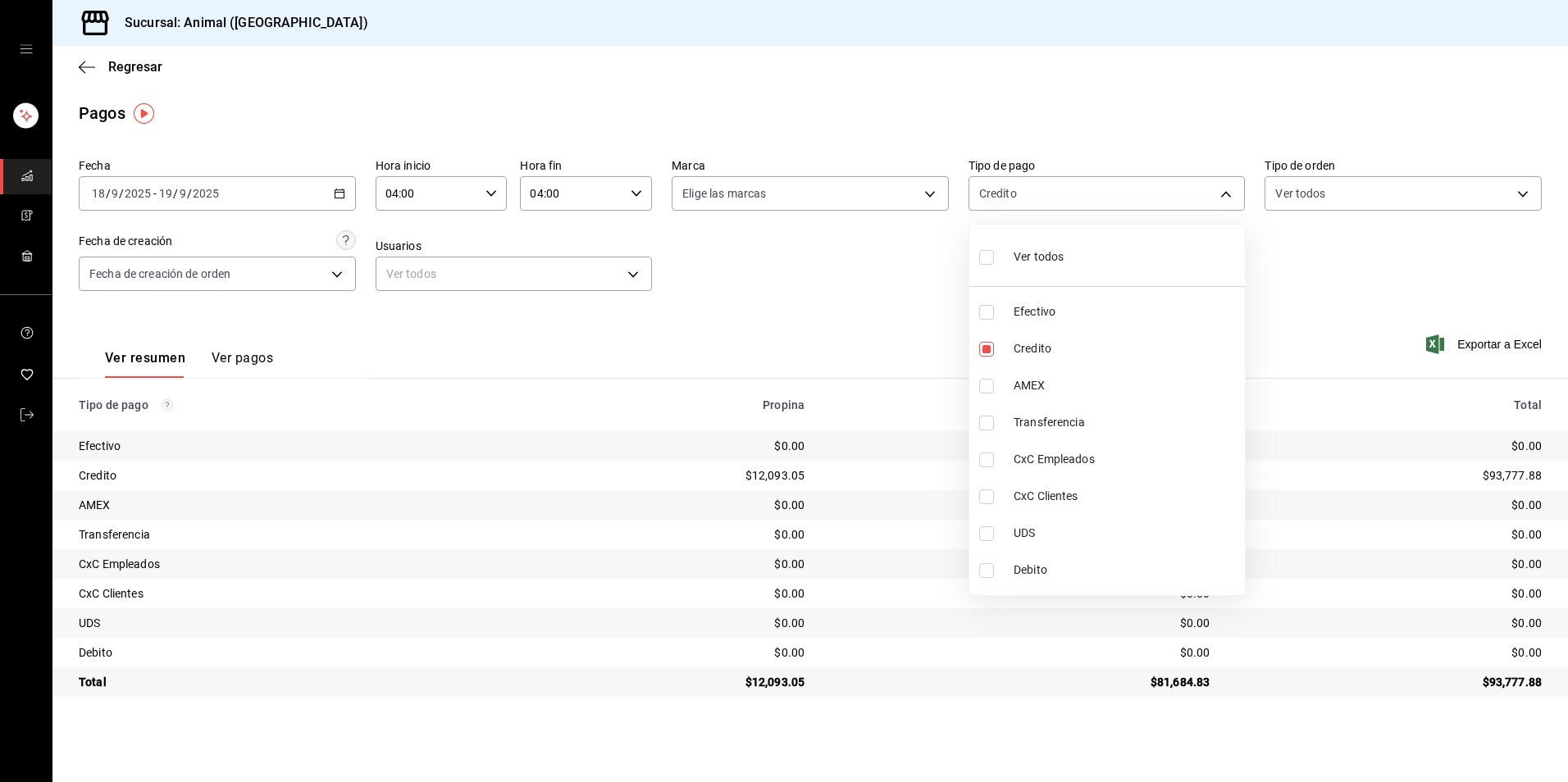
checkbox input "true"
click at [1132, 231] on li "Ver todos" at bounding box center [1107, 255] width 276 height 49
type input "b84c62b8-b02c-4970-ab2e-e166616419f2,235ce608-f464-428a-9a71-314f665367d1,53567…"
checkbox input "true"
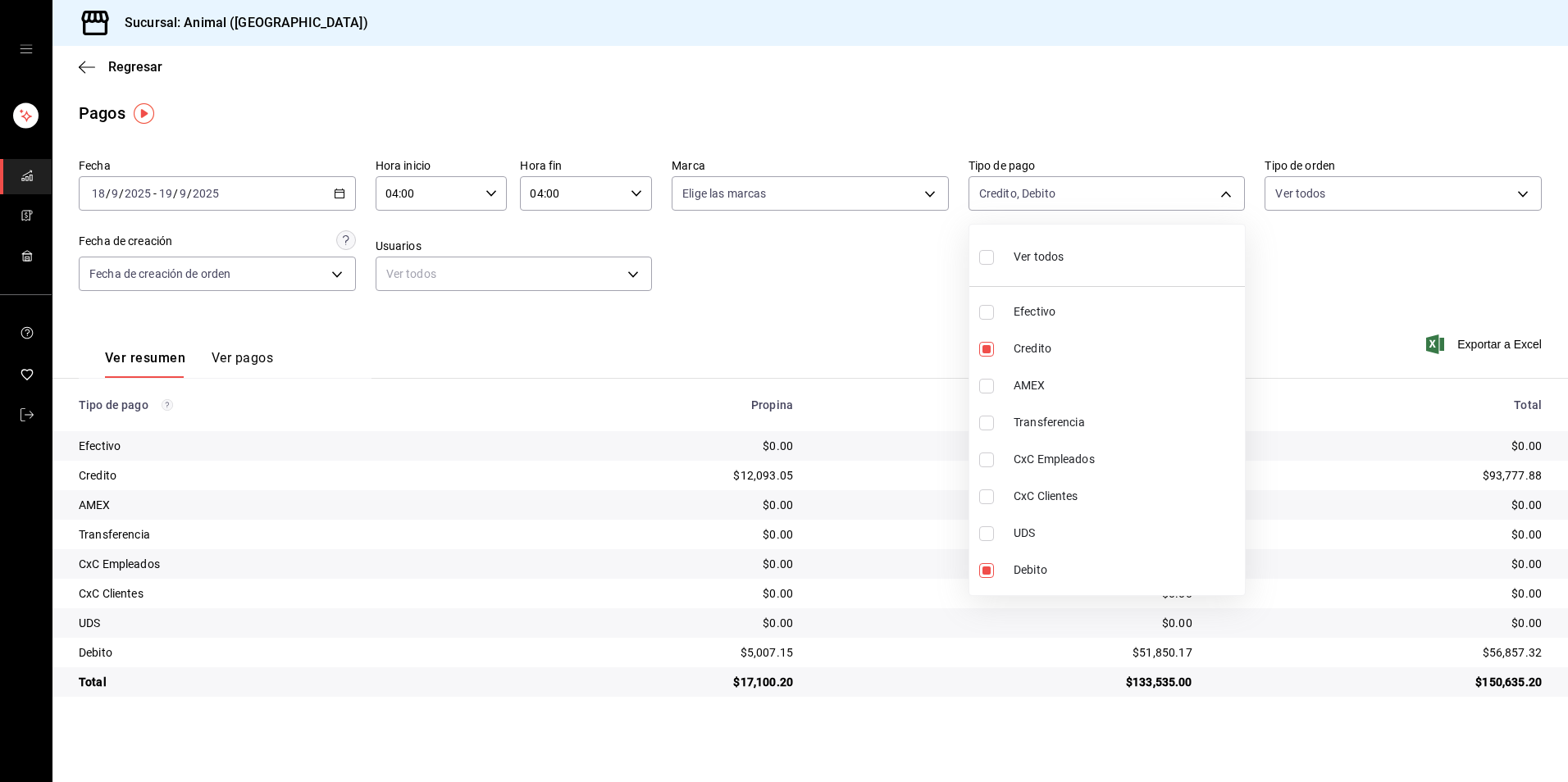
checkbox input "true"
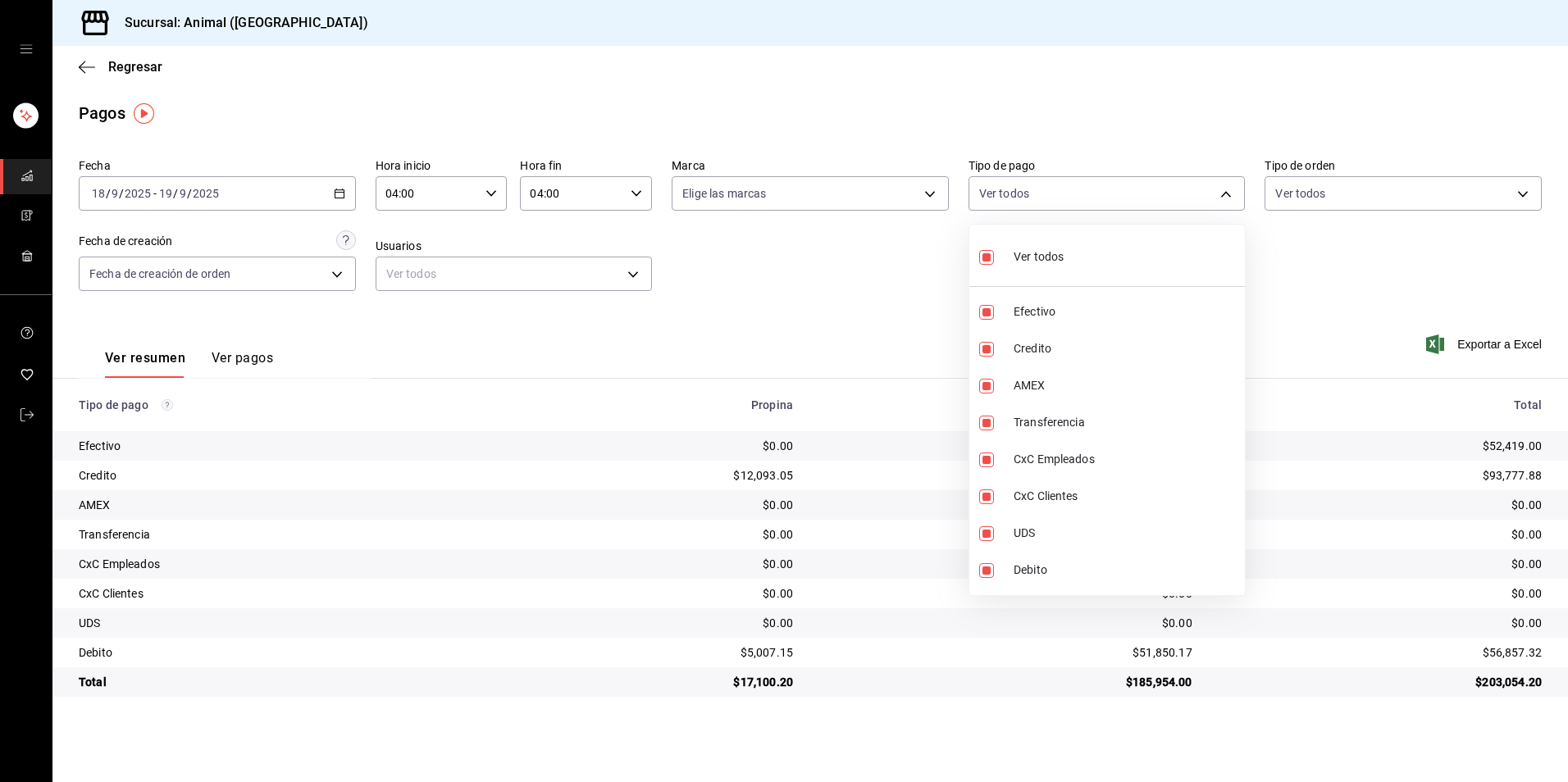
click at [1125, 250] on li "Ver todos" at bounding box center [1107, 255] width 276 height 49
checkbox input "false"
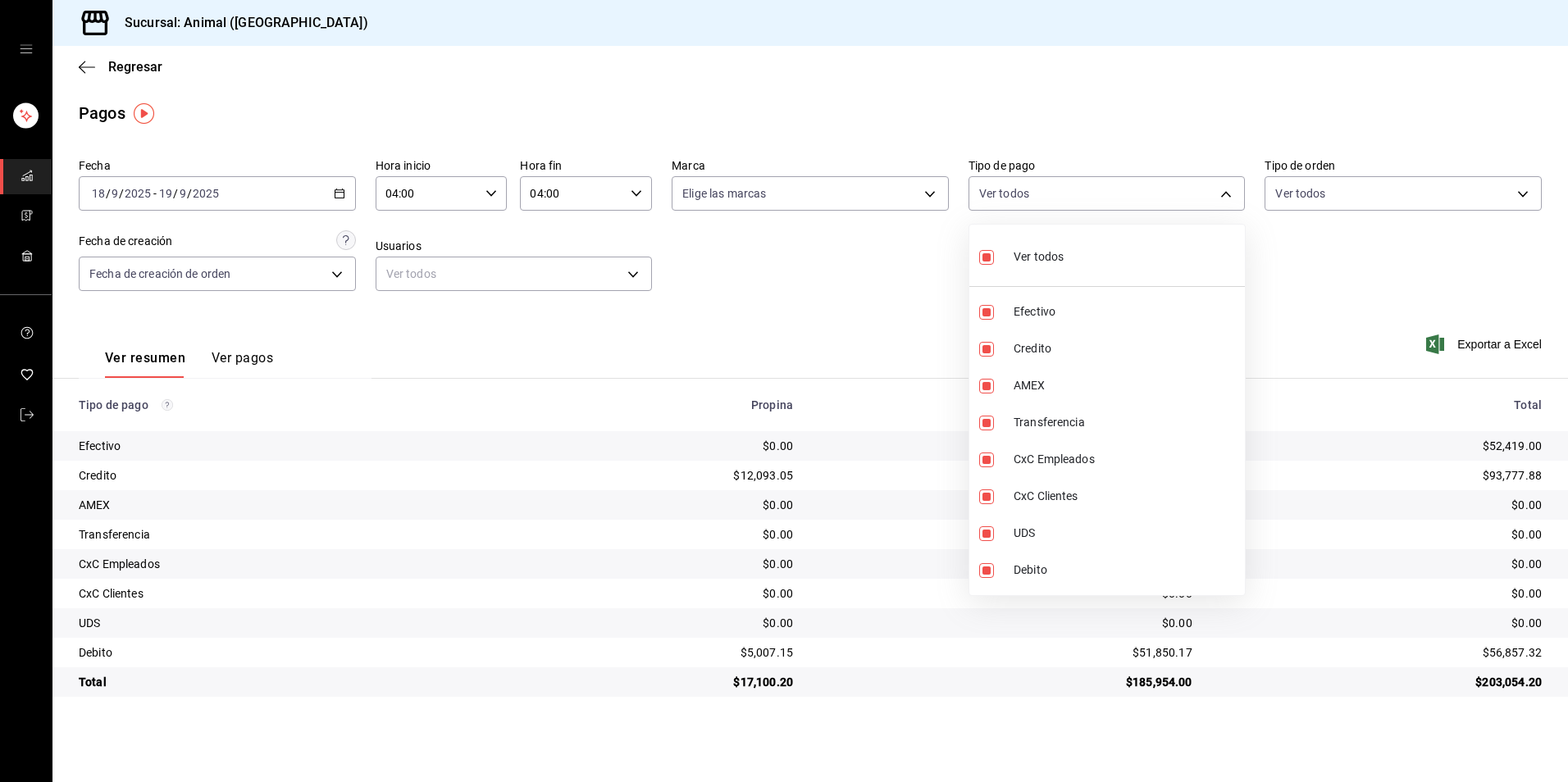
checkbox input "false"
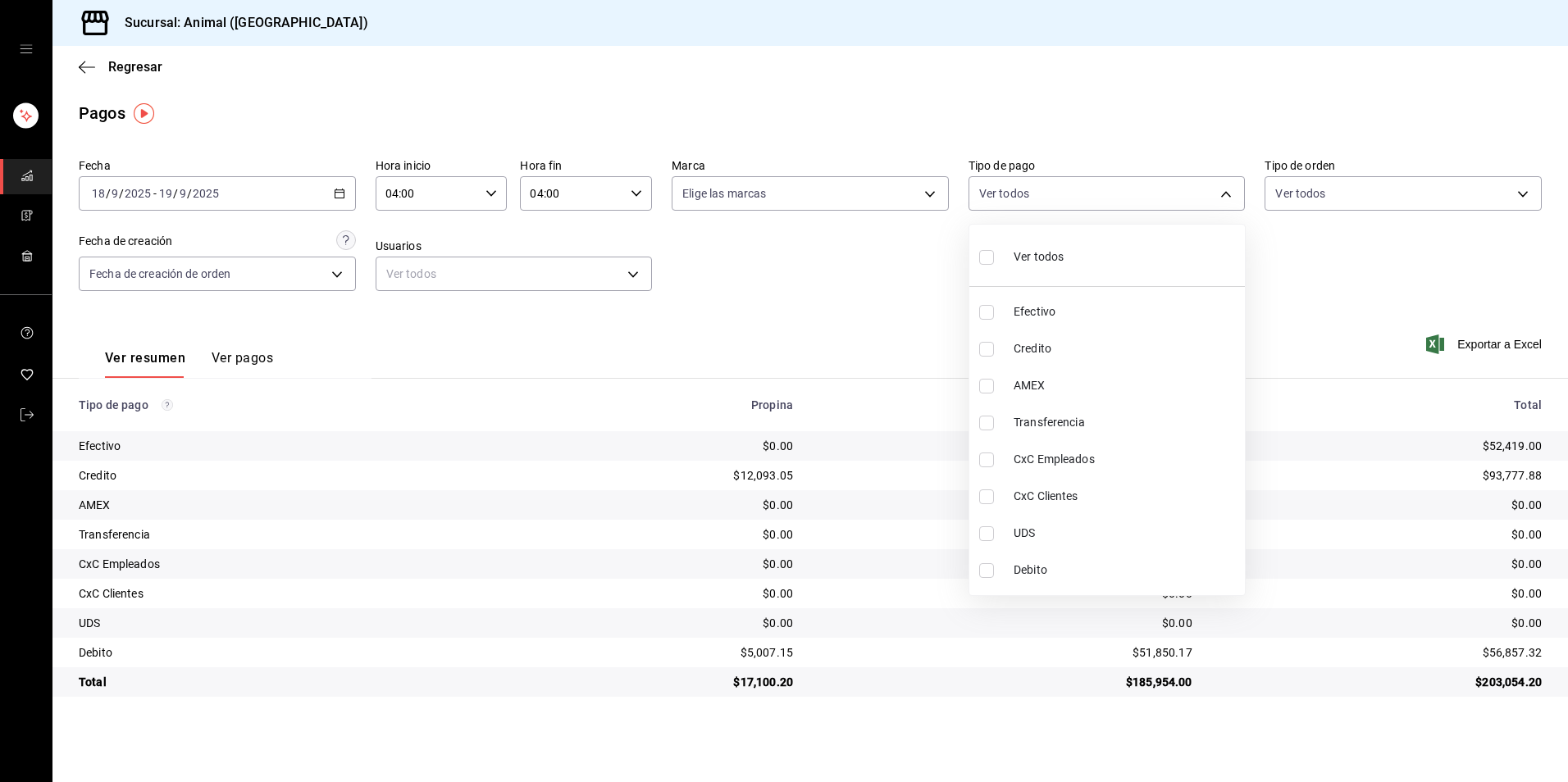
click at [1105, 356] on span "Credito" at bounding box center [1125, 348] width 224 height 17
type input "235ce608-f464-428a-9a71-314f665367d1"
checkbox input "true"
click at [1101, 575] on span "Debito" at bounding box center [1125, 569] width 224 height 17
type input "235ce608-f464-428a-9a71-314f665367d1,c7b29183-a811-4137-9cfa-21a61cd2bc4a"
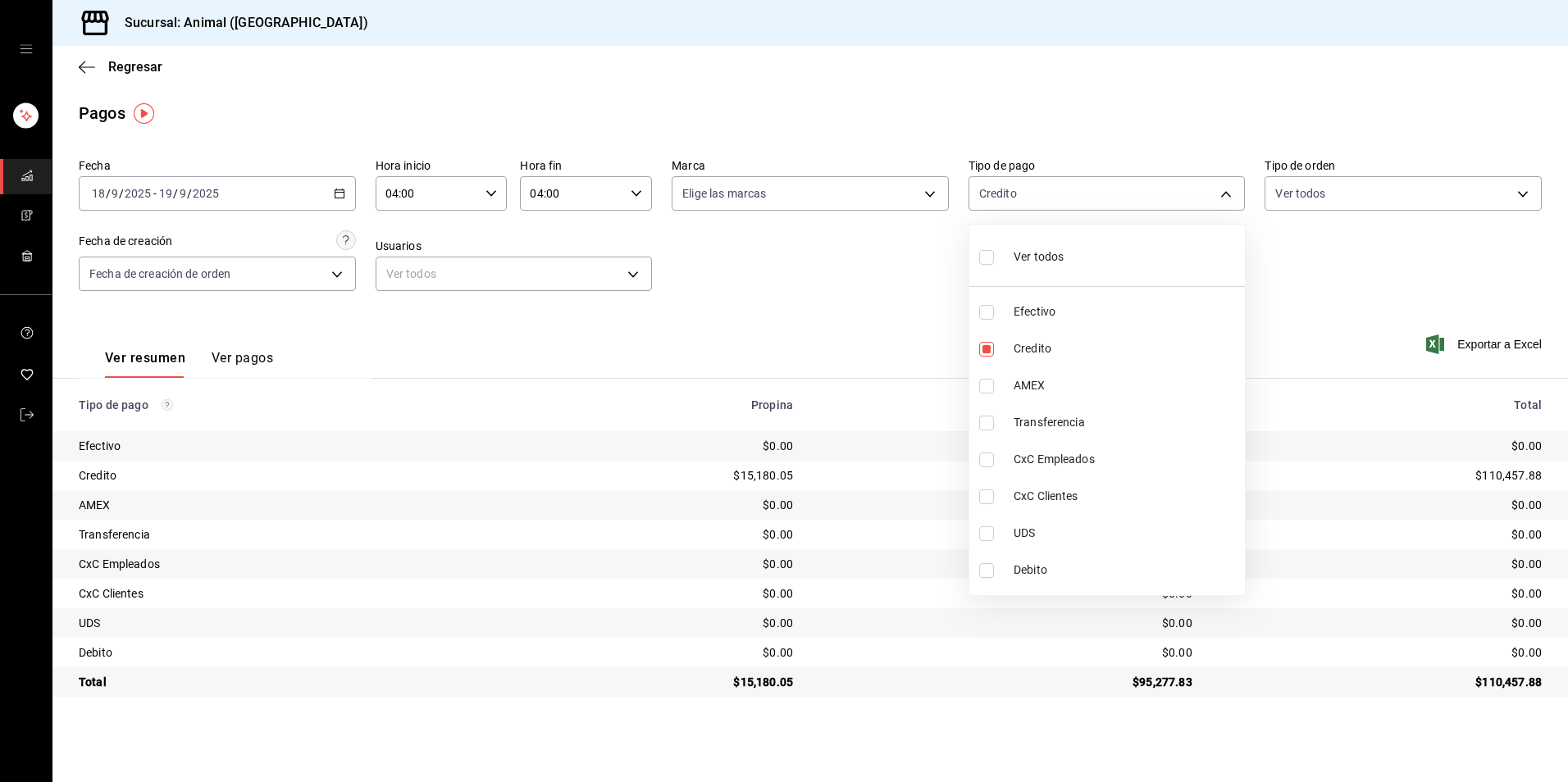
checkbox input "true"
click at [1048, 234] on li "Ver todos" at bounding box center [1107, 255] width 276 height 49
type input "b84c62b8-b02c-4970-ab2e-e166616419f2,235ce608-f464-428a-9a71-314f665367d1,53567…"
checkbox input "true"
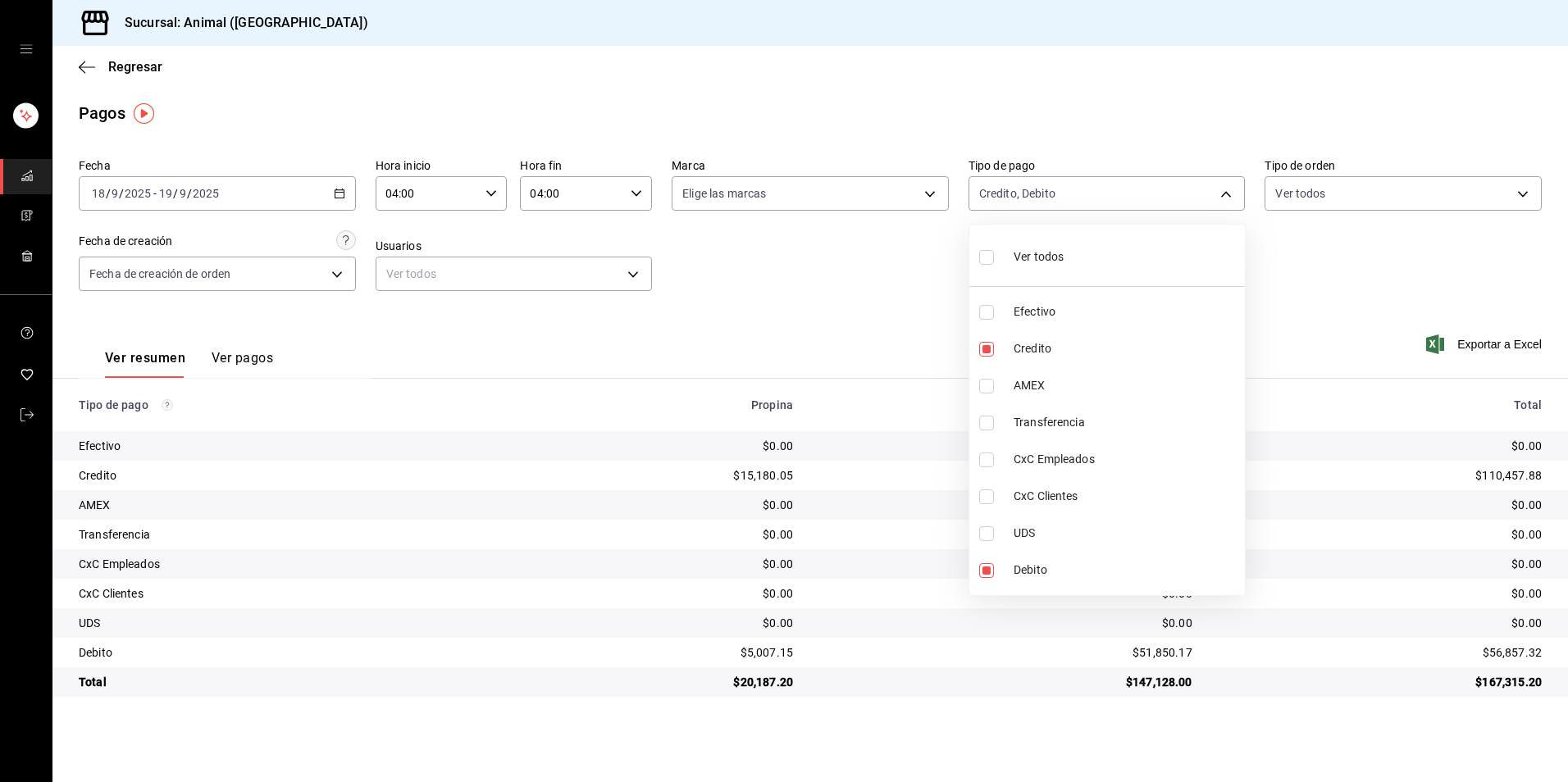
checkbox input "true"
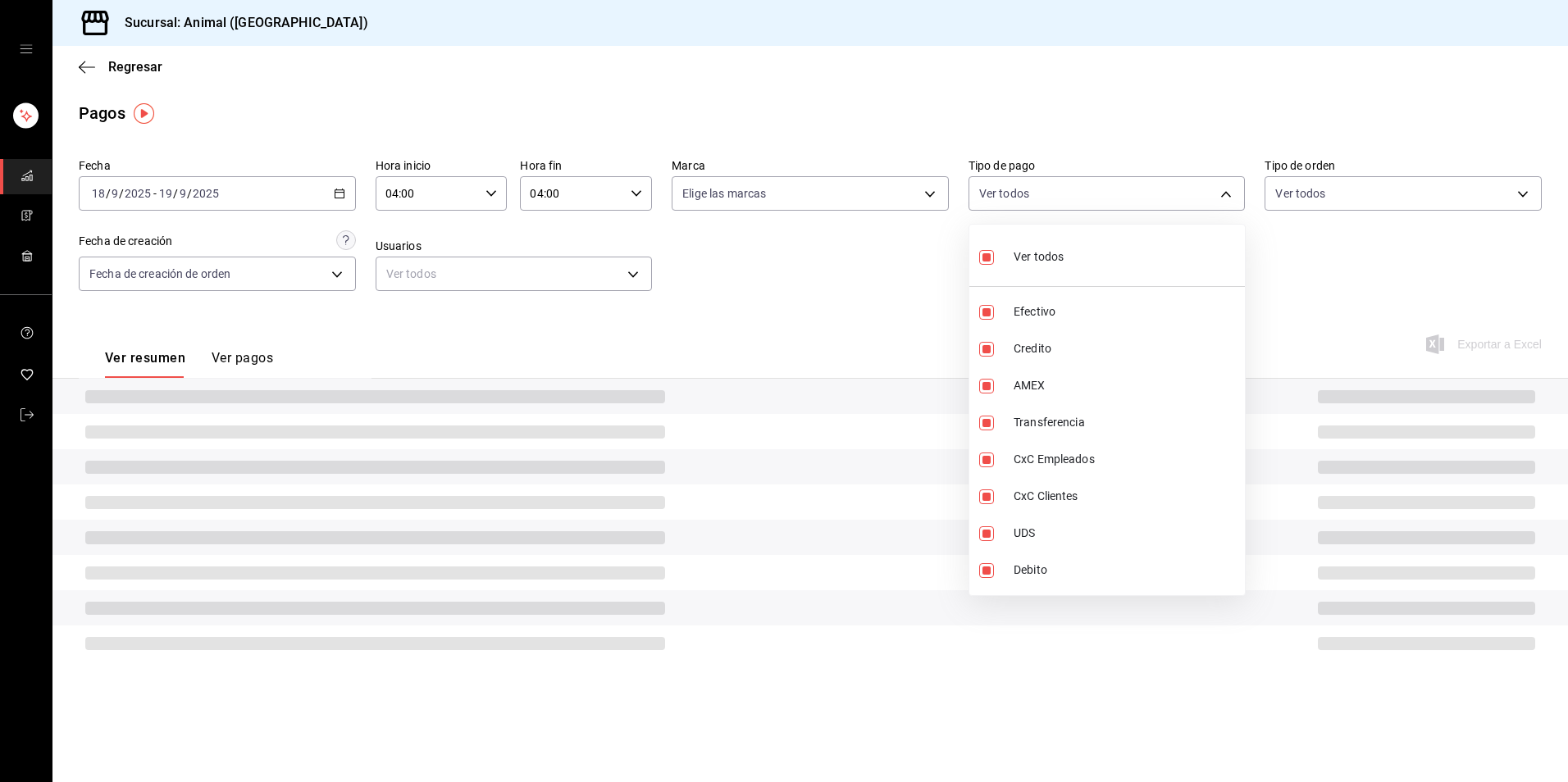
click at [1048, 234] on li "Ver todos" at bounding box center [1107, 255] width 276 height 49
checkbox input "false"
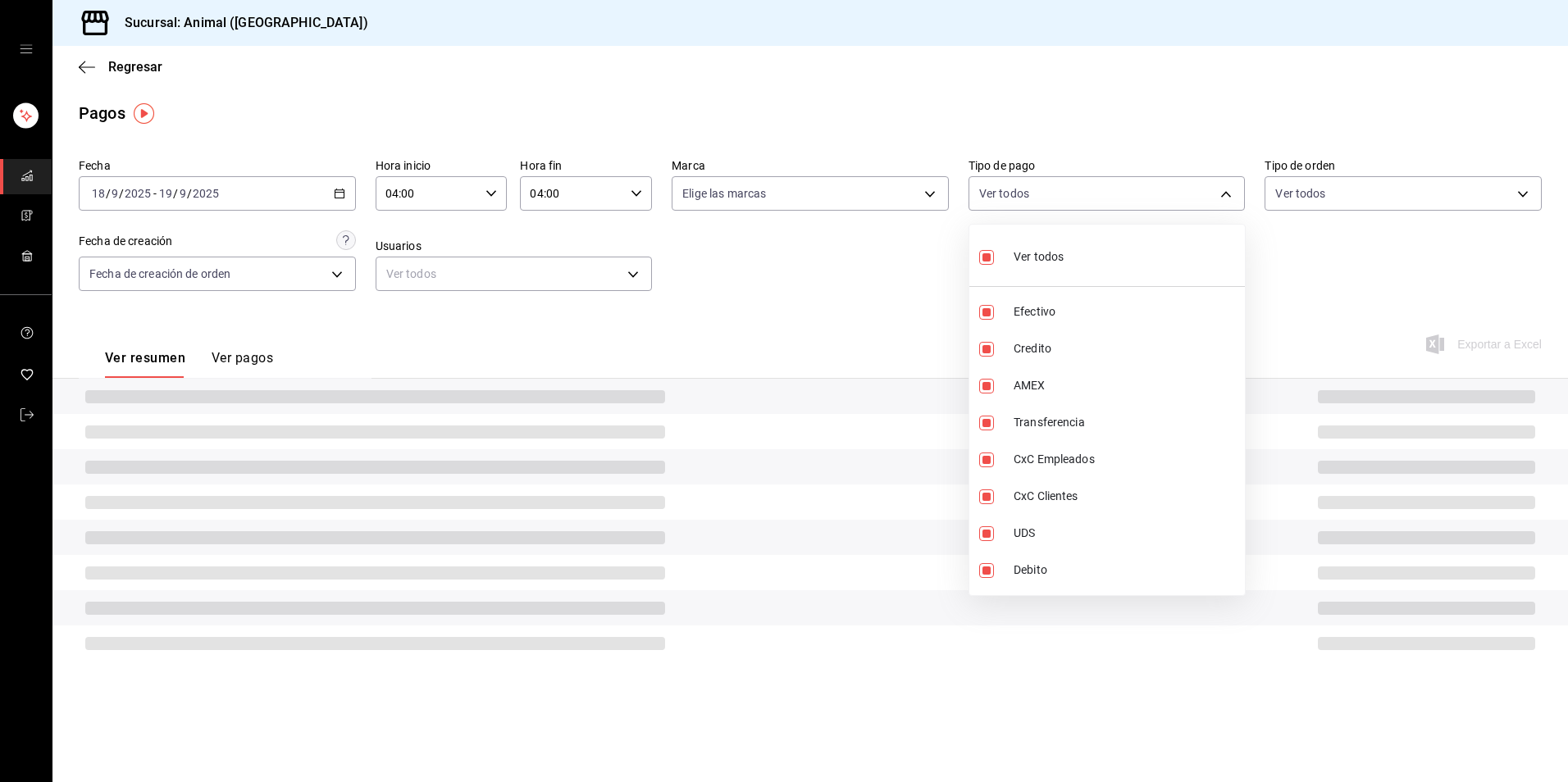
checkbox input "false"
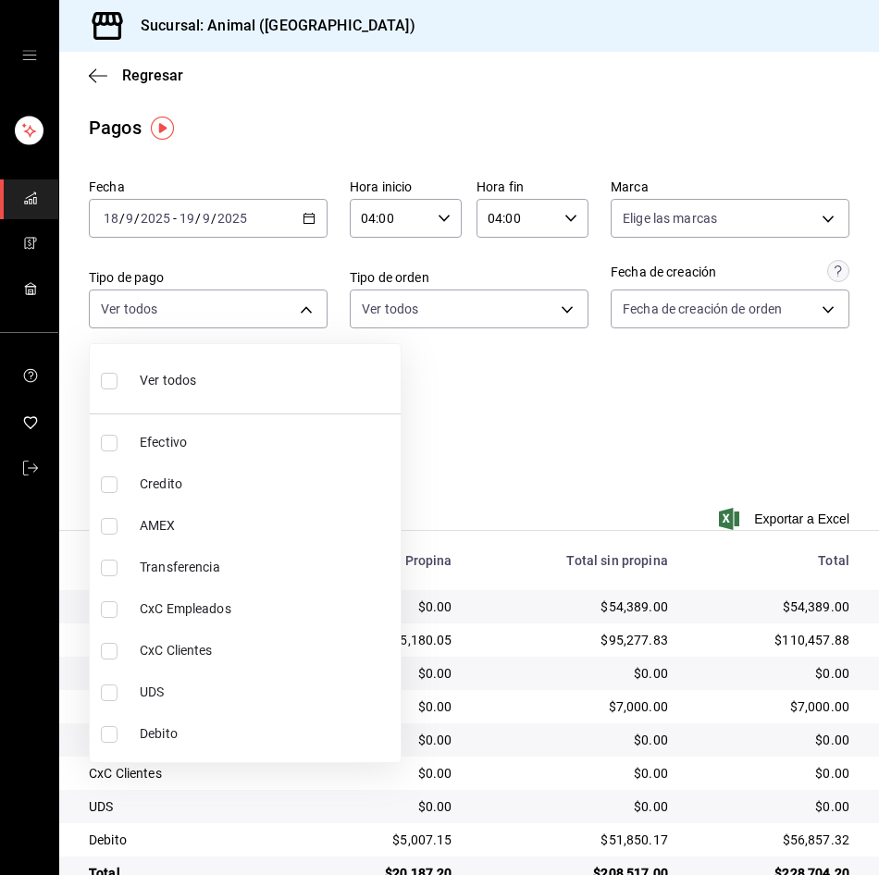
click at [561, 637] on div at bounding box center [439, 437] width 879 height 875
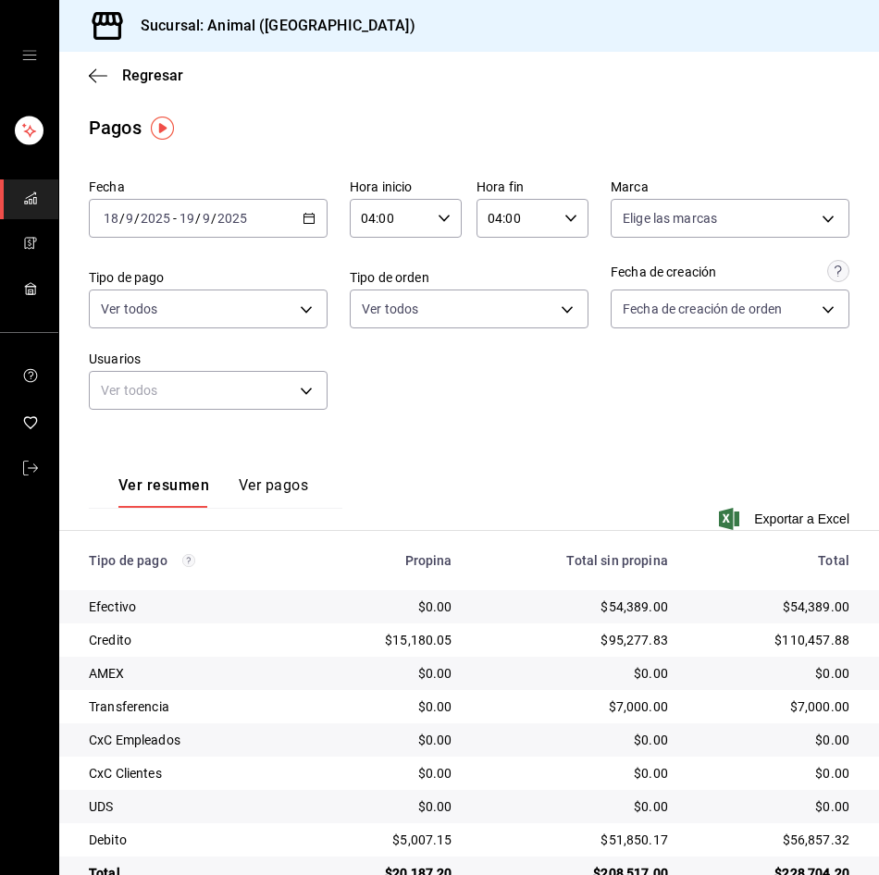
click at [561, 637] on div "$95,277.83" at bounding box center [575, 640] width 186 height 18
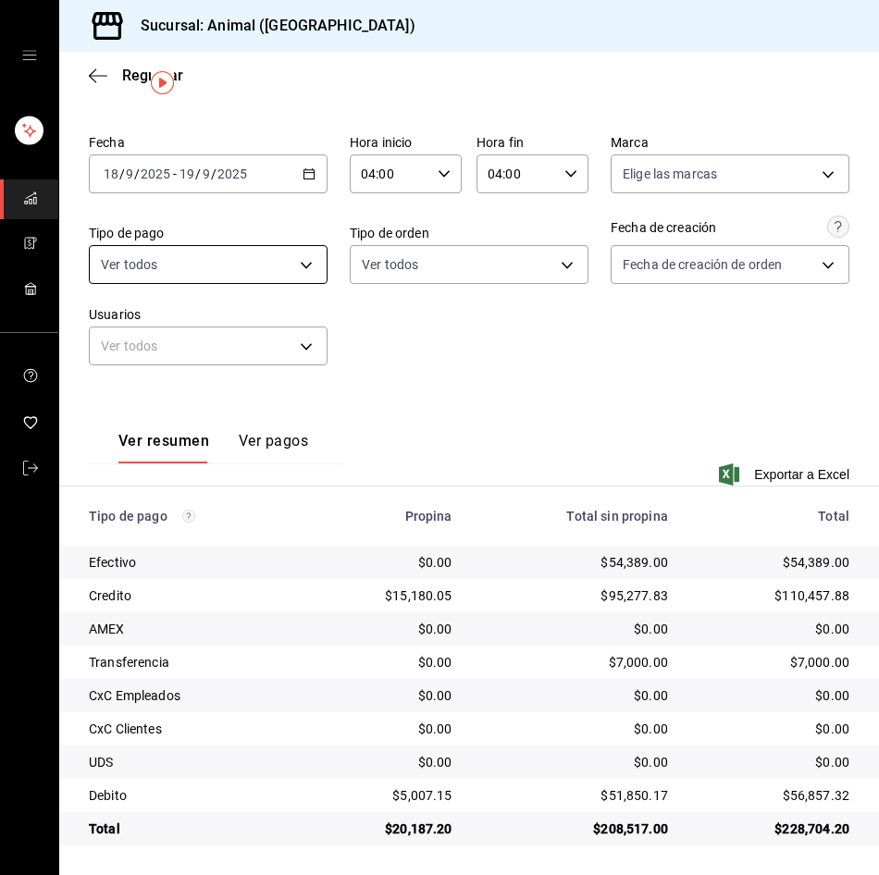
click at [297, 261] on body "Sucursal: Animal (Tijuana) Regresar Pagos Fecha [DATE] [DATE] - [DATE] [DATE] H…" at bounding box center [439, 437] width 879 height 875
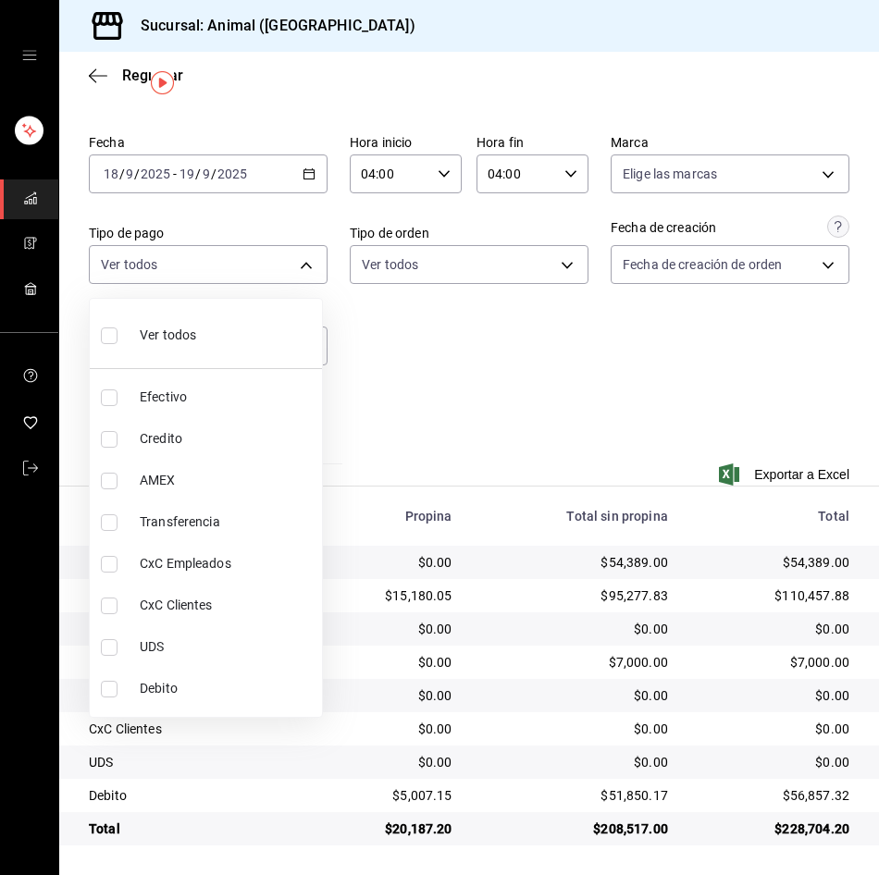
click at [225, 327] on li "Ver todos" at bounding box center [206, 333] width 232 height 55
type input "b84c62b8-b02c-4970-ab2e-e166616419f2,235ce608-f464-428a-9a71-314f665367d1,53567…"
checkbox input "true"
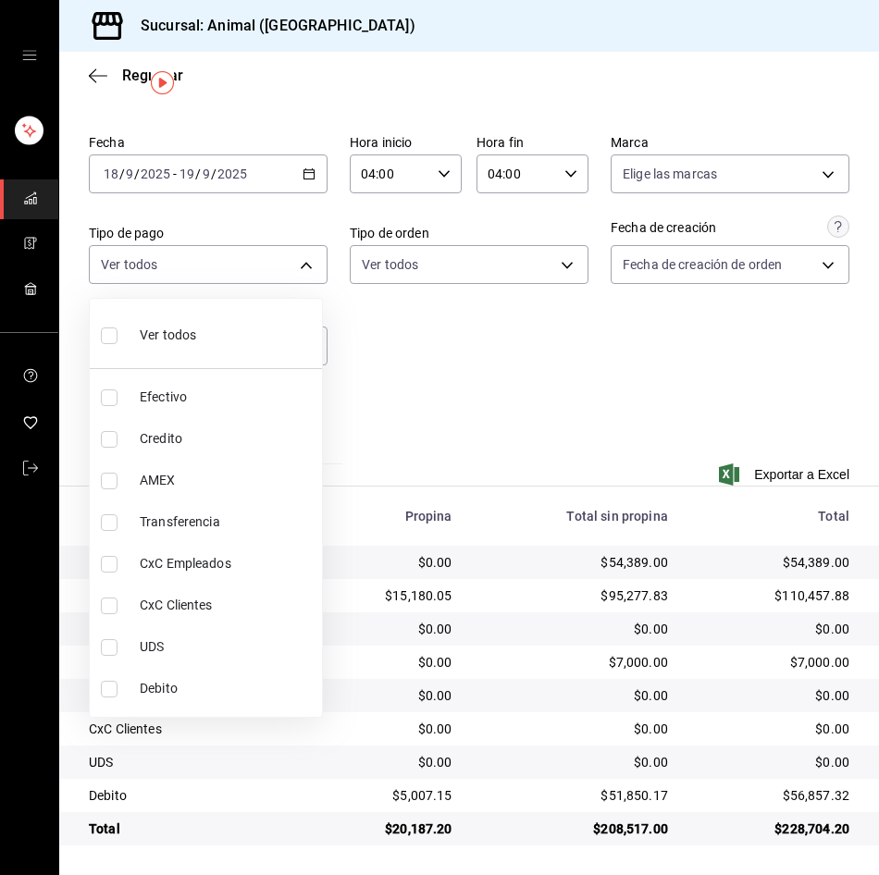
checkbox input "true"
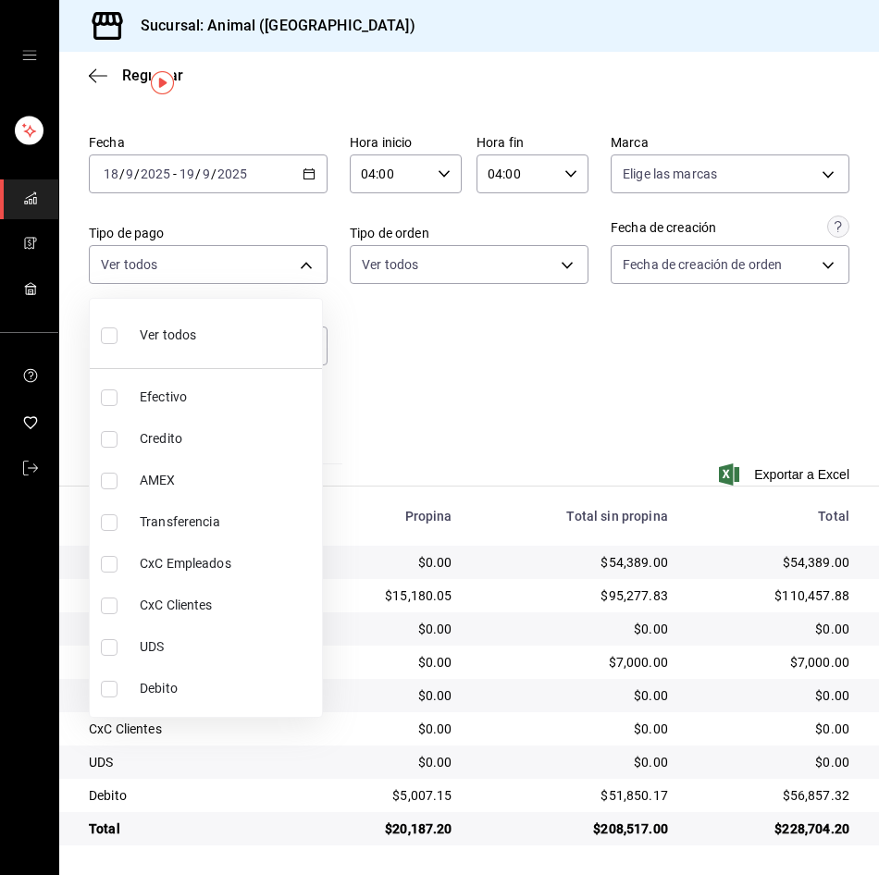
checkbox input "true"
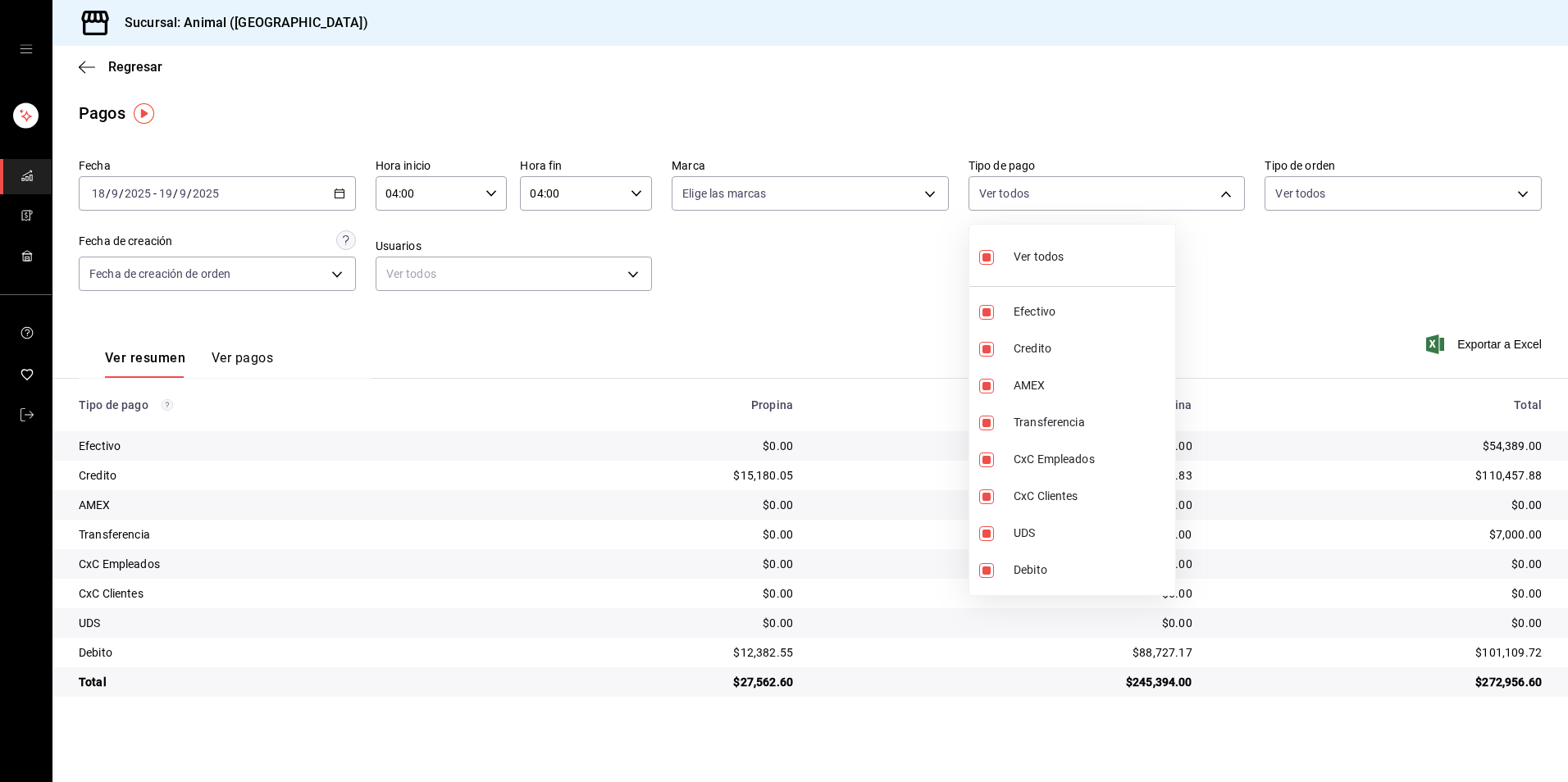
click at [98, 59] on div at bounding box center [784, 391] width 1568 height 782
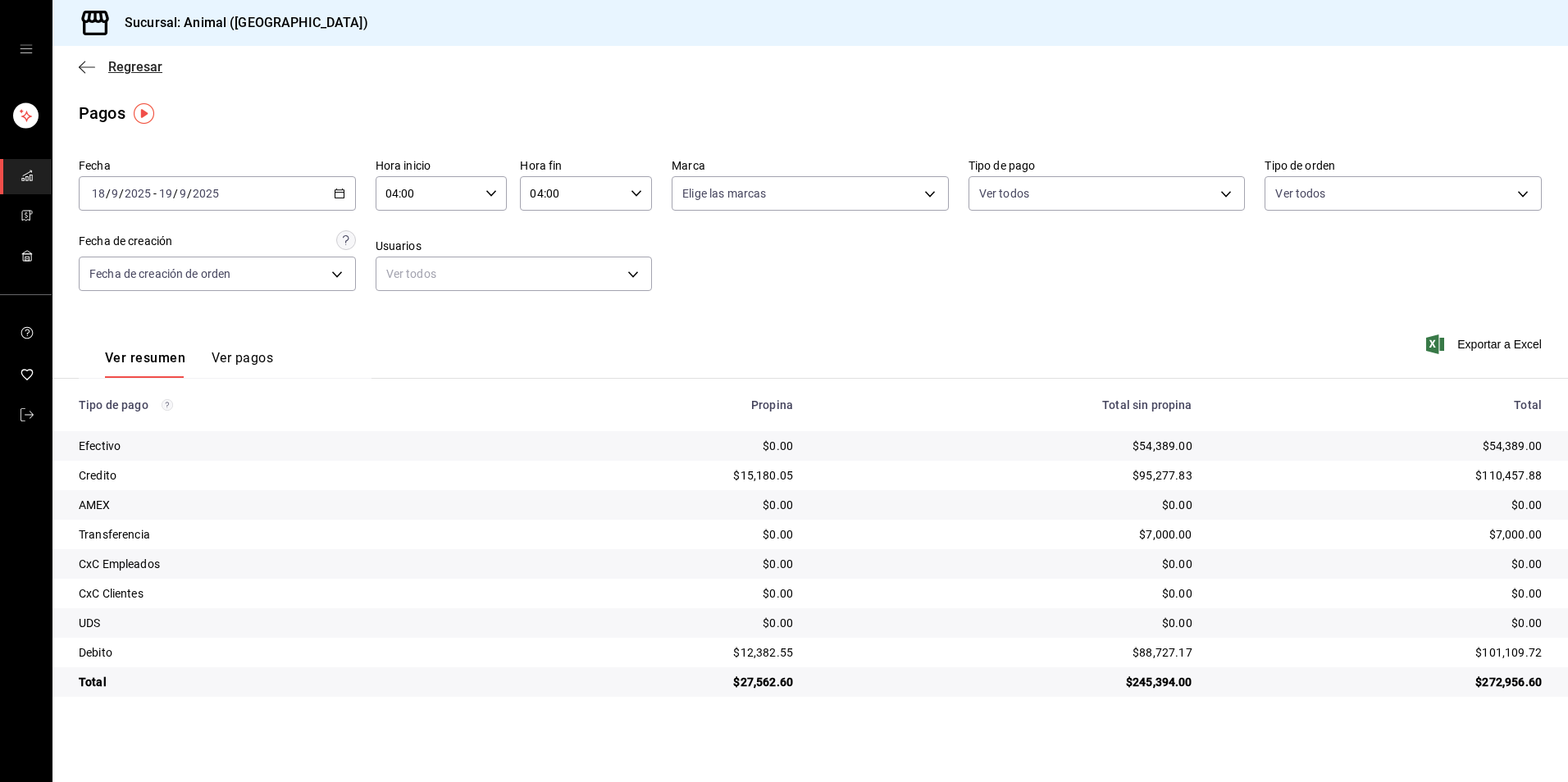
click at [108, 59] on span "Regresar" at bounding box center [135, 67] width 54 height 16
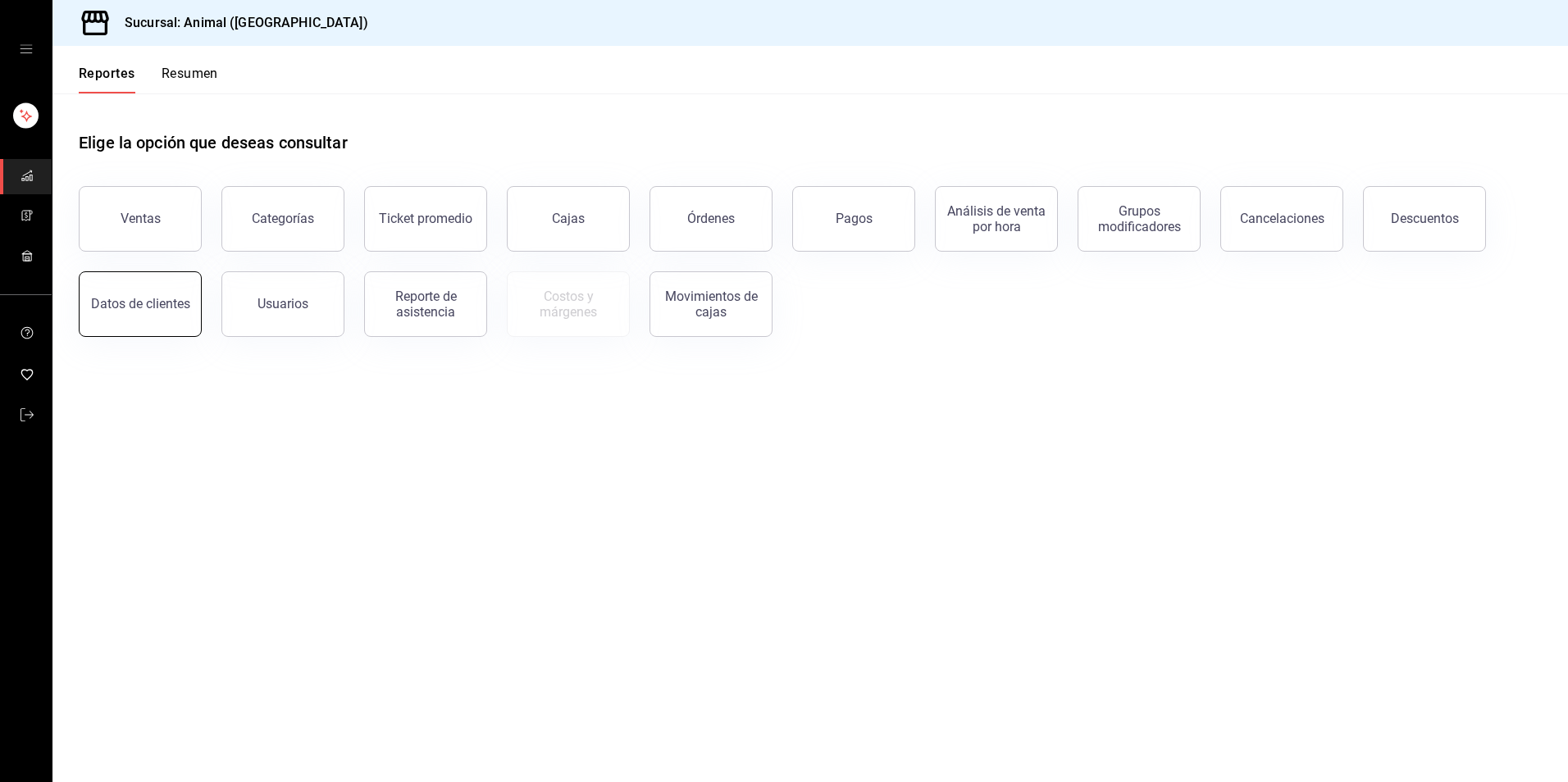
click at [141, 295] on button "Datos de clientes" at bounding box center [140, 304] width 123 height 66
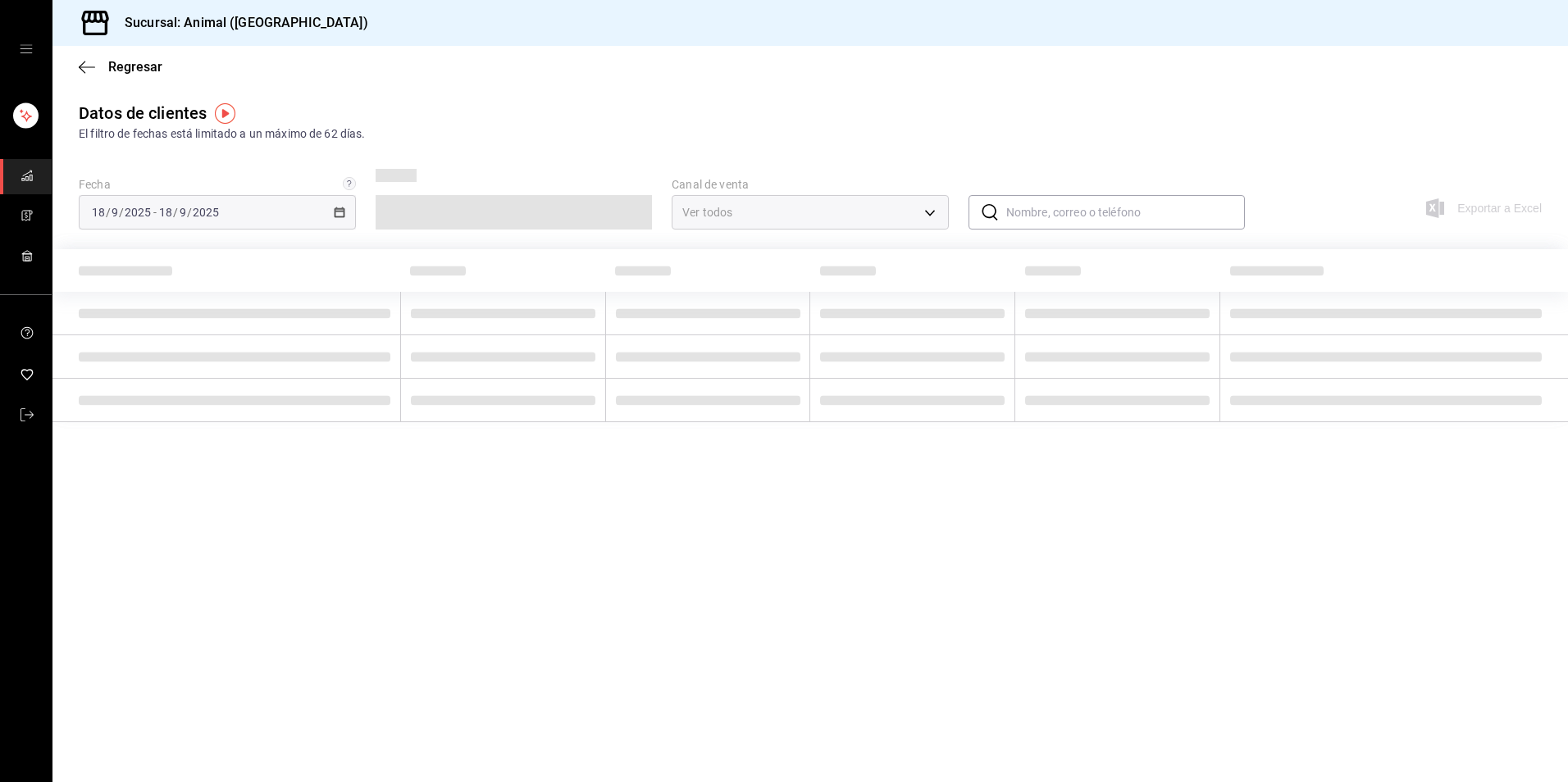
type input "PARROT,DIDI_FOOD,ONLINE"
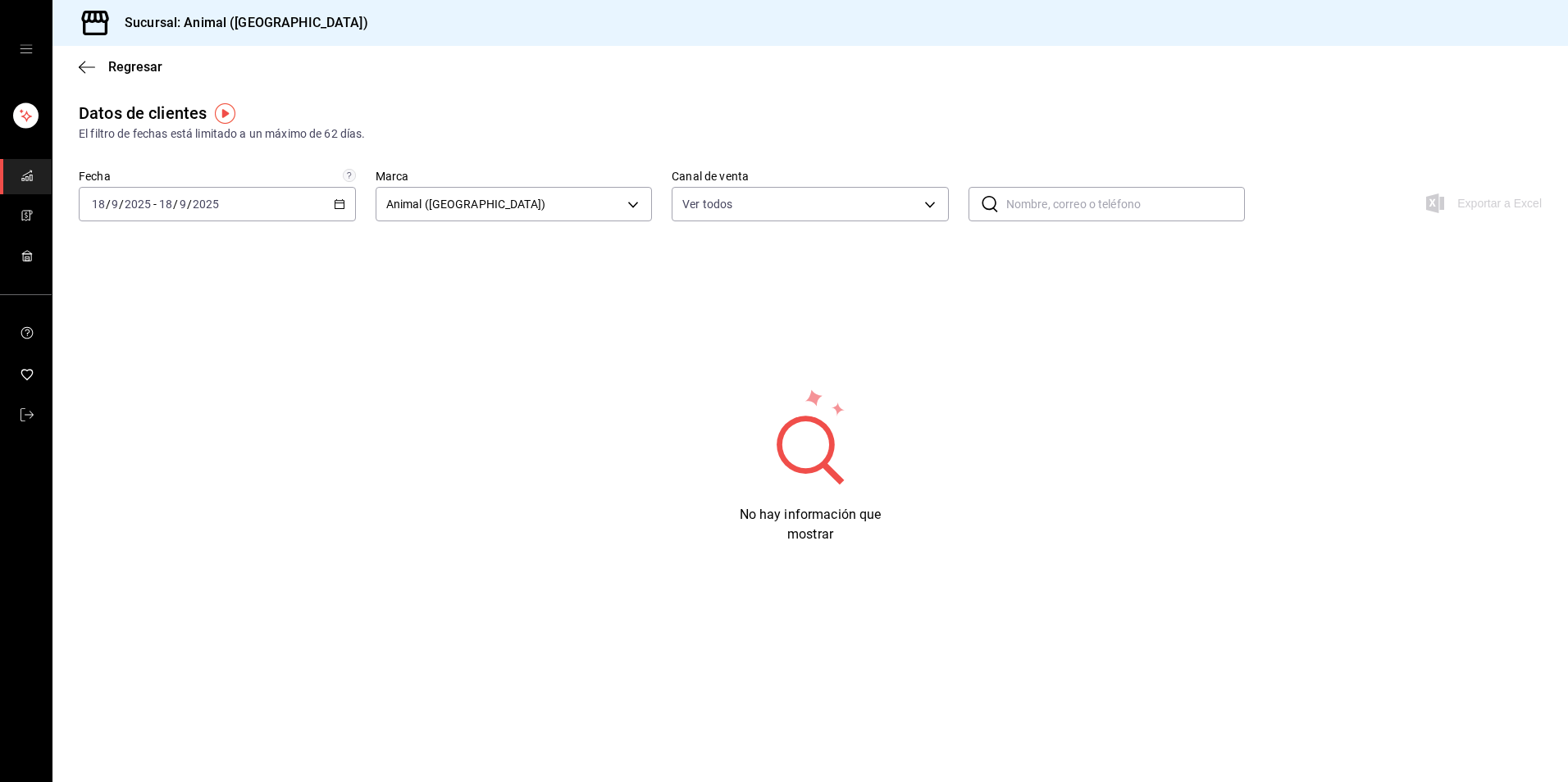
click at [342, 204] on icon "button" at bounding box center [339, 204] width 12 height 12
click at [156, 400] on span "Rango de fechas" at bounding box center [155, 401] width 127 height 17
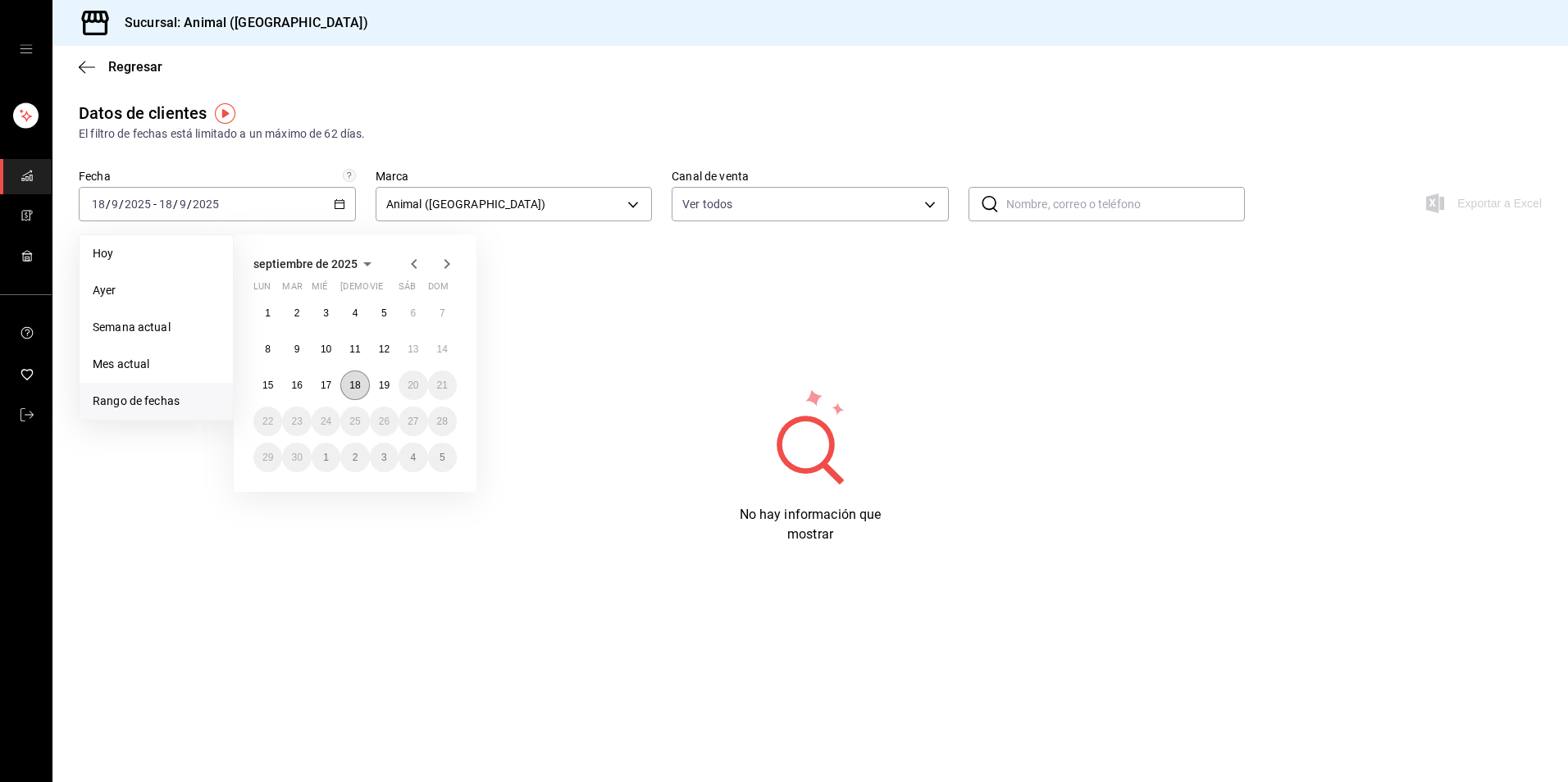
click at [363, 384] on button "18" at bounding box center [355, 385] width 28 height 29
click at [386, 389] on abbr "19" at bounding box center [384, 385] width 11 height 12
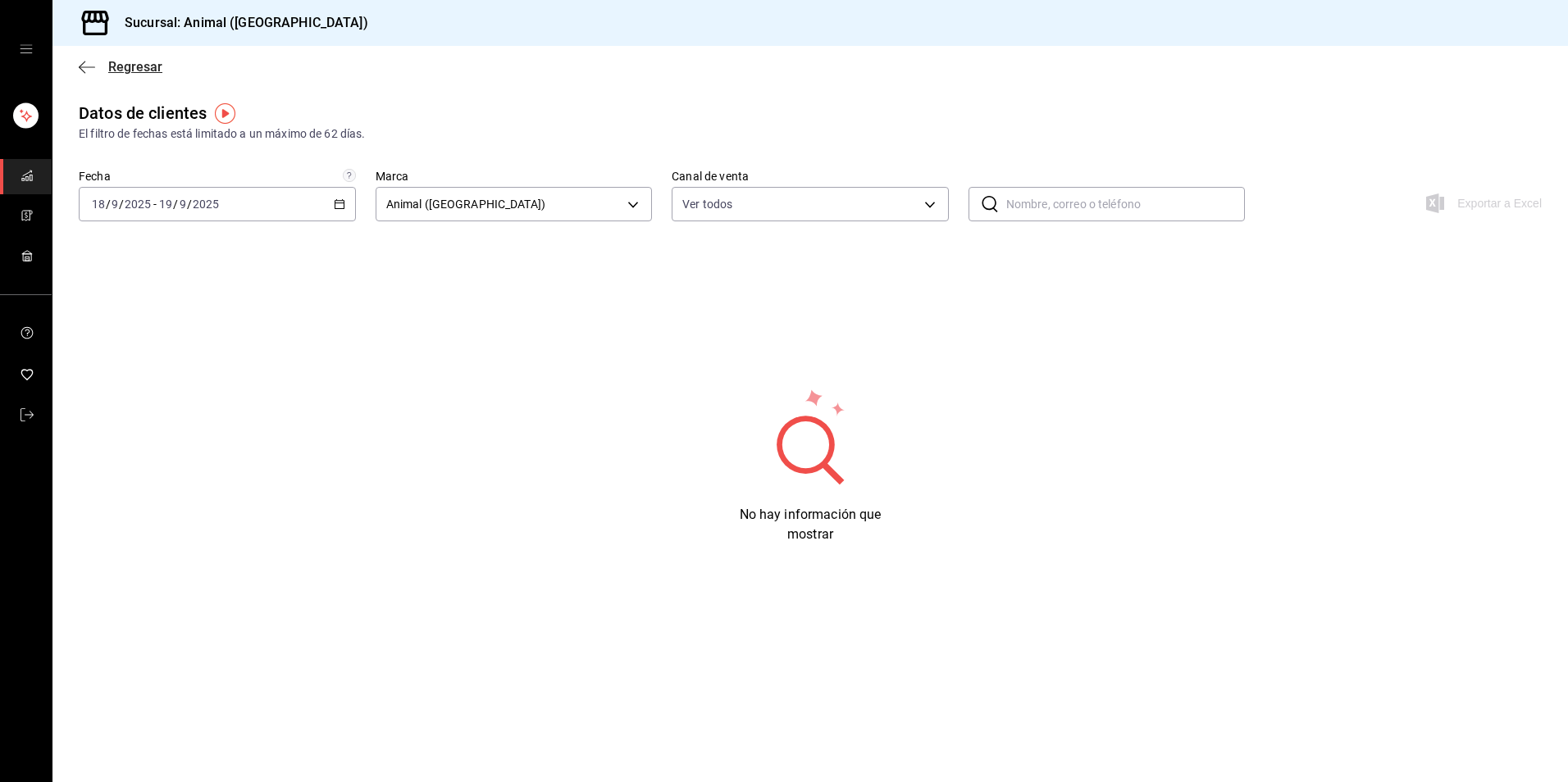
click at [103, 68] on span "Regresar" at bounding box center [121, 67] width 83 height 16
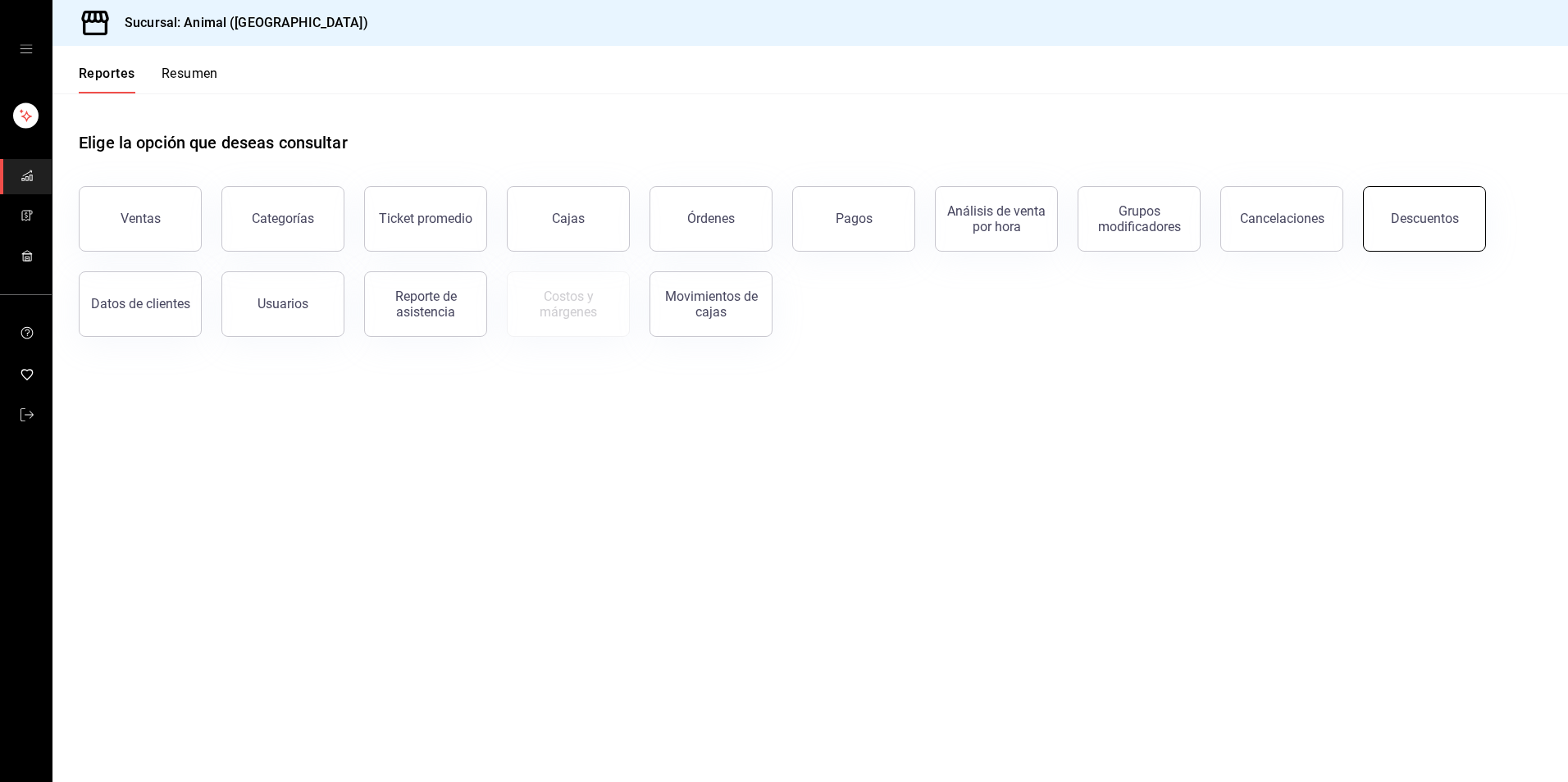
click at [1441, 223] on div "Descuentos" at bounding box center [1424, 219] width 68 height 16
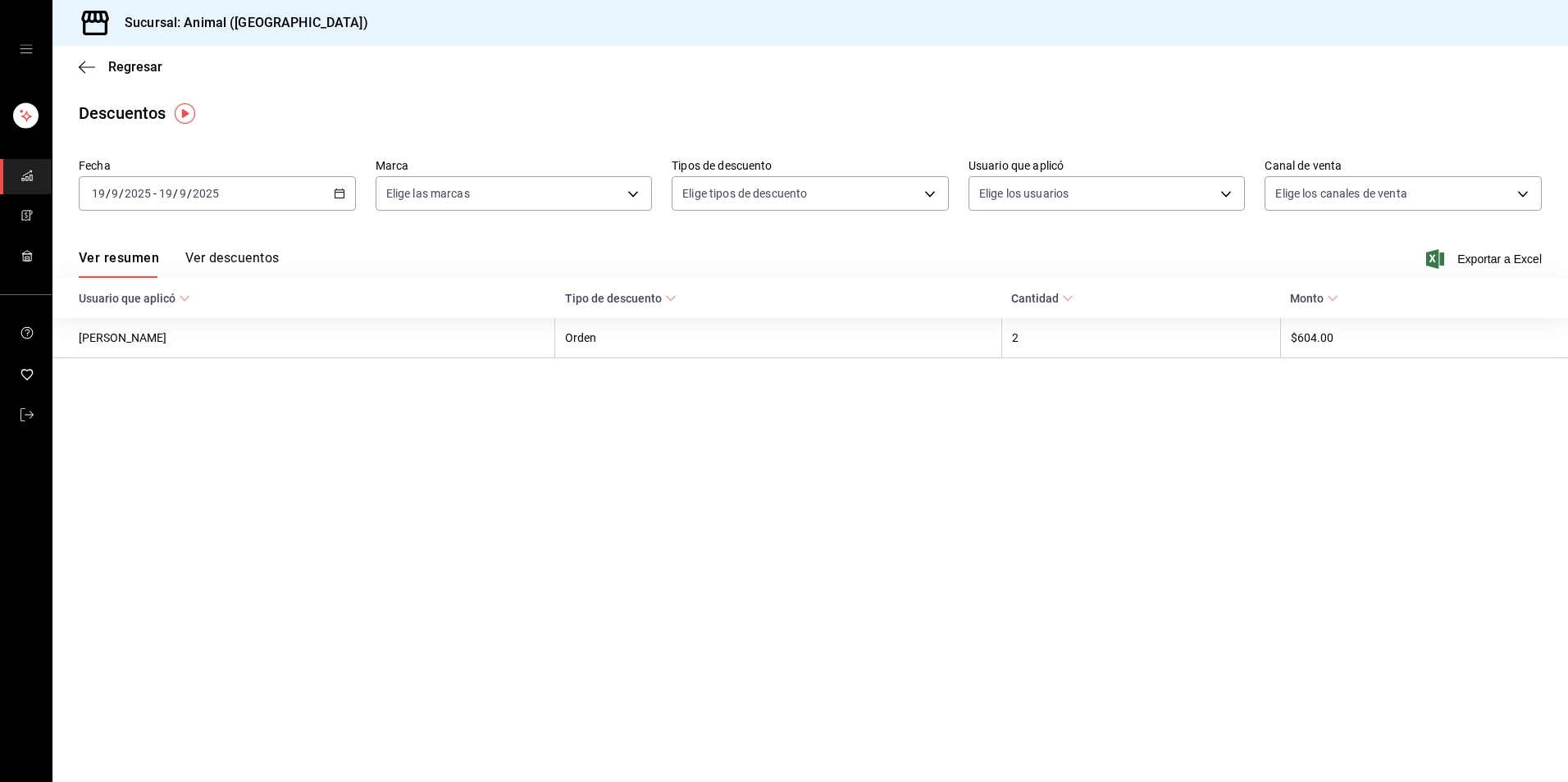
click at [343, 190] on icon "button" at bounding box center [339, 193] width 12 height 12
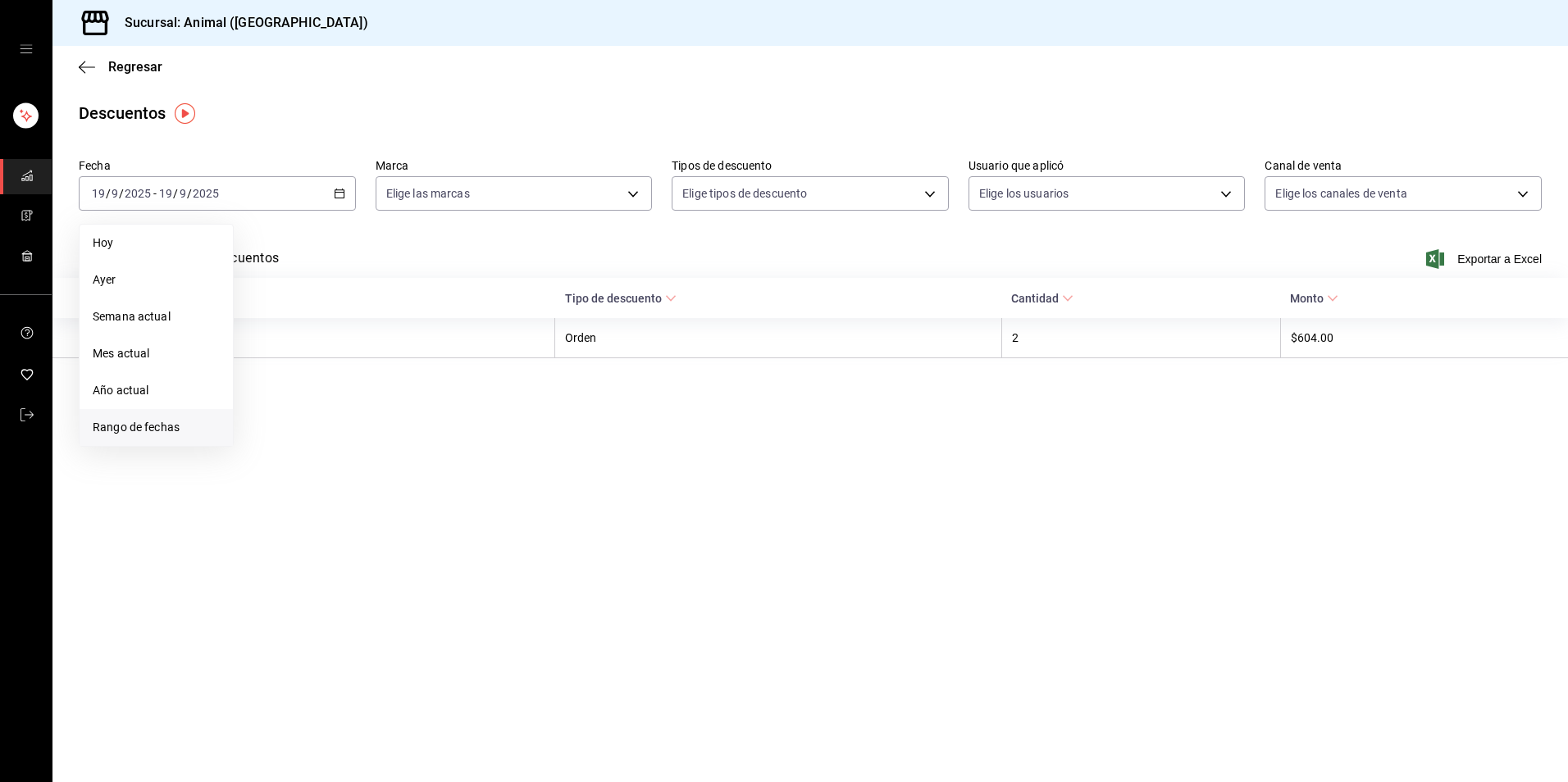
click at [141, 426] on span "Rango de fechas" at bounding box center [155, 427] width 127 height 17
click at [368, 378] on button "18" at bounding box center [355, 374] width 28 height 29
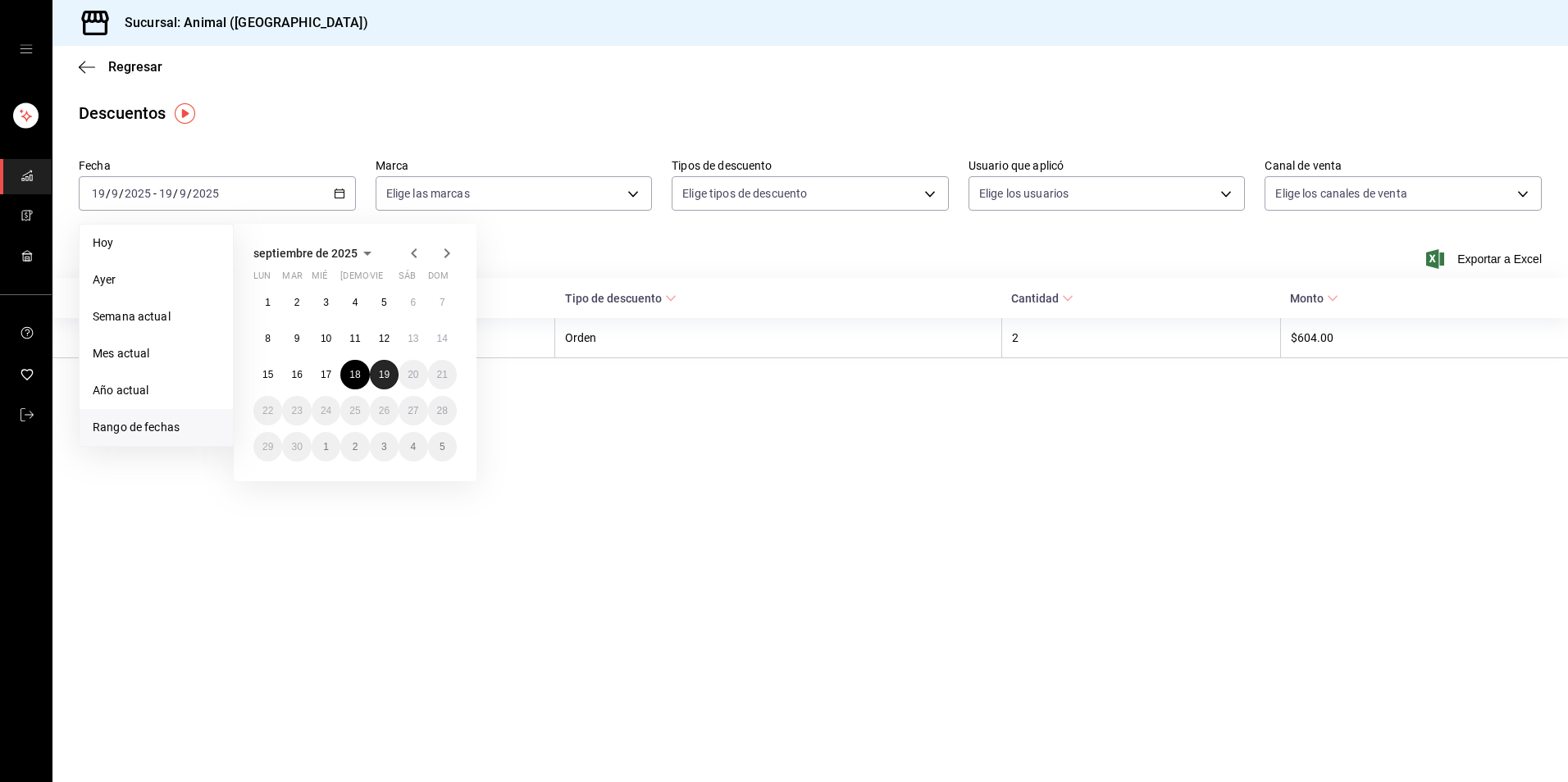
click at [392, 369] on button "19" at bounding box center [384, 374] width 28 height 29
